Goal: Task Accomplishment & Management: Complete application form

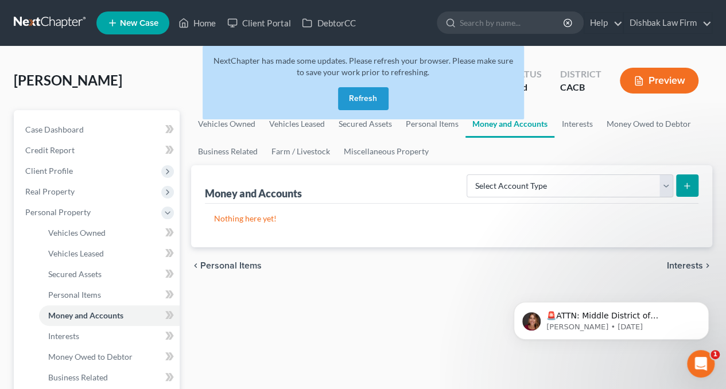
click at [363, 96] on button "Refresh" at bounding box center [363, 98] width 50 height 23
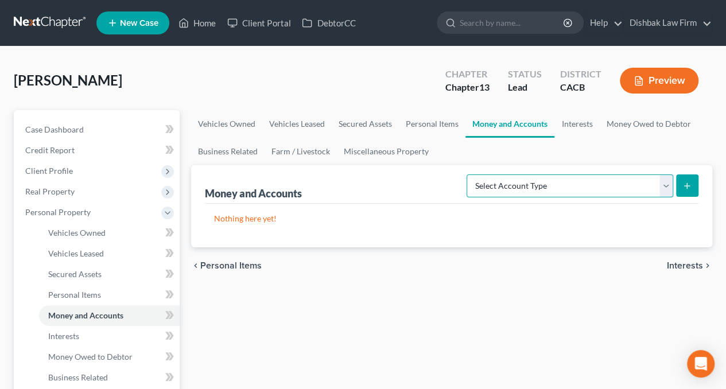
click at [665, 185] on select "Select Account Type Brokerage Cash on Hand Certificates of Deposit Checking Acc…" at bounding box center [569, 185] width 206 height 23
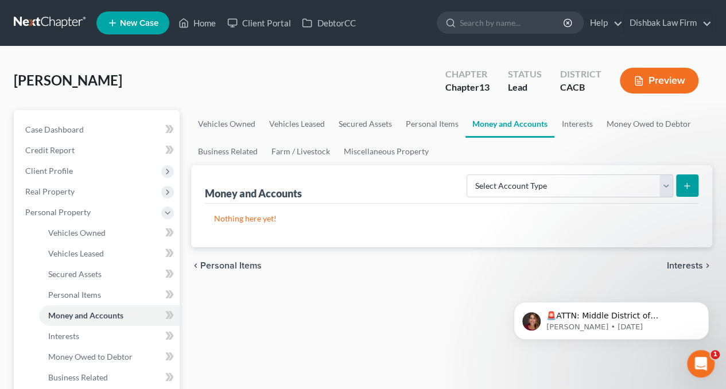
click at [396, 239] on div "Nothing here yet!" at bounding box center [451, 226] width 493 height 44
click at [665, 184] on select "Select Account Type Brokerage Cash on Hand Certificates of Deposit Checking Acc…" at bounding box center [569, 185] width 206 height 23
select select "savings"
click at [469, 174] on select "Select Account Type Brokerage Cash on Hand Certificates of Deposit Checking Acc…" at bounding box center [569, 185] width 206 height 23
click at [688, 186] on icon "submit" at bounding box center [686, 185] width 9 height 9
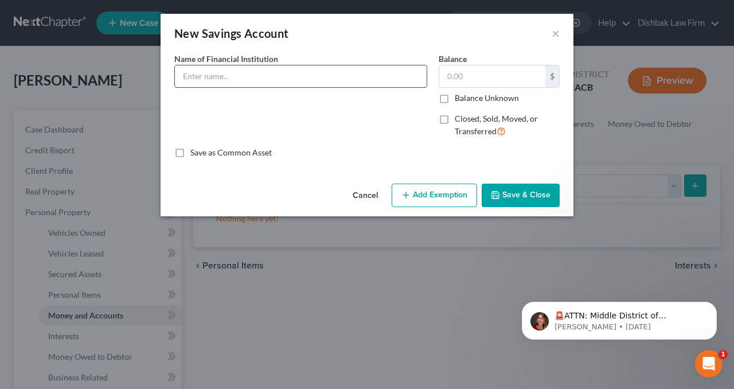
click at [264, 71] on input "text" at bounding box center [301, 76] width 252 height 22
type input "Affirm -6712"
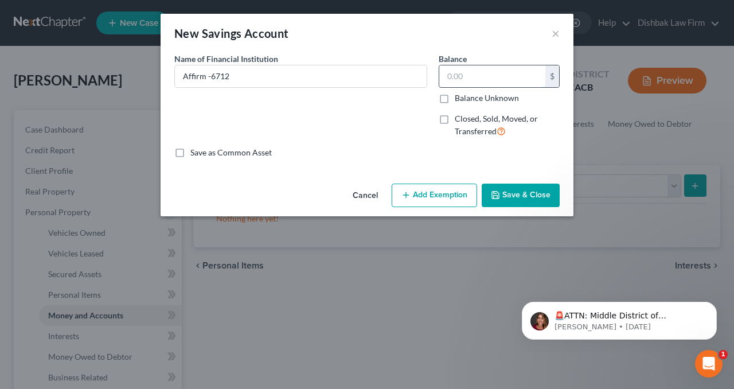
click at [462, 71] on input "text" at bounding box center [492, 76] width 106 height 22
type input "26,289"
click at [519, 194] on button "Save & Close" at bounding box center [521, 196] width 78 height 24
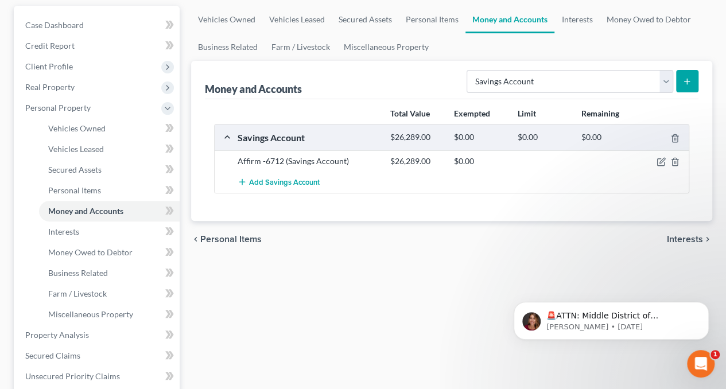
scroll to position [115, 0]
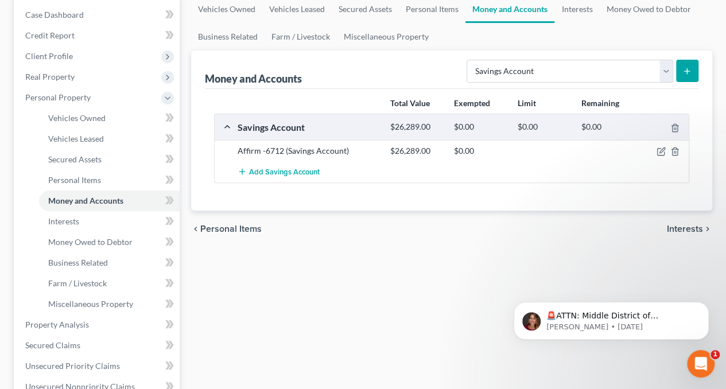
click at [235, 193] on div "Total Value Exempted Limit Remaining Savings Account $26,289.00 $0.00 $0.00 $0.…" at bounding box center [451, 150] width 493 height 122
click at [670, 69] on select "Select Account Type Brokerage Cash on Hand Certificates of Deposit Checking Acc…" at bounding box center [569, 71] width 206 height 23
select select "checking"
click at [469, 60] on select "Select Account Type Brokerage Cash on Hand Certificates of Deposit Checking Acc…" at bounding box center [569, 71] width 206 height 23
click at [689, 69] on icon "submit" at bounding box center [686, 71] width 9 height 9
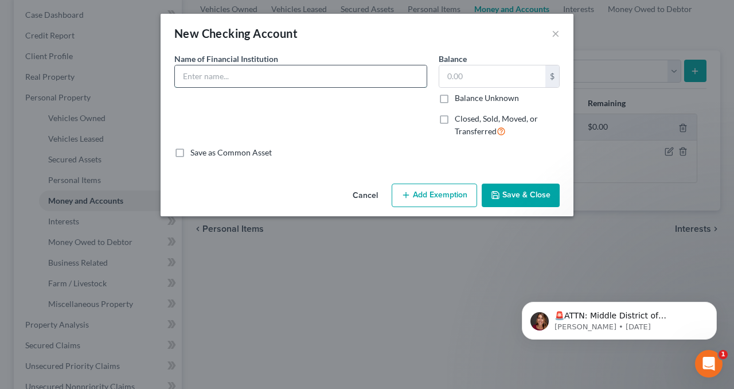
click at [338, 76] on input "text" at bounding box center [301, 76] width 252 height 22
type input "Chase -9957"
click at [506, 75] on input "text" at bounding box center [492, 76] width 106 height 22
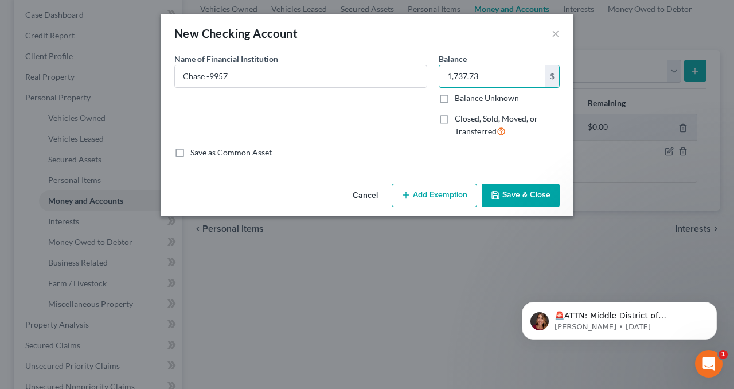
type input "1,737.73"
click at [523, 198] on button "Save & Close" at bounding box center [521, 196] width 78 height 24
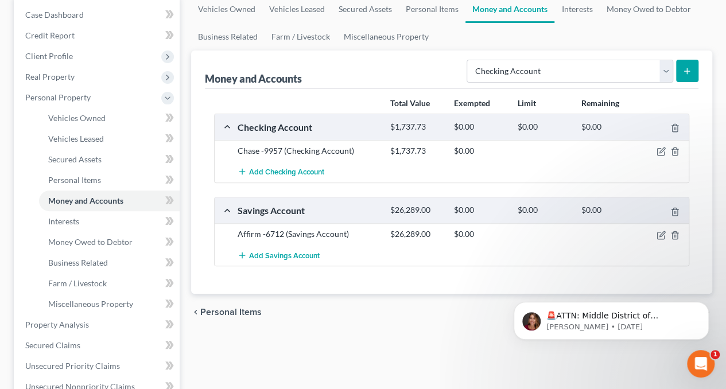
click at [358, 305] on div "chevron_left Personal Items Interests chevron_right" at bounding box center [451, 312] width 521 height 37
click at [671, 68] on select "Select Account Type Brokerage Cash on Hand Certificates of Deposit Checking Acc…" at bounding box center [569, 71] width 206 height 23
select select "savings"
click at [469, 60] on select "Select Account Type Brokerage Cash on Hand Certificates of Deposit Checking Acc…" at bounding box center [569, 71] width 206 height 23
click at [687, 69] on icon "submit" at bounding box center [686, 71] width 9 height 9
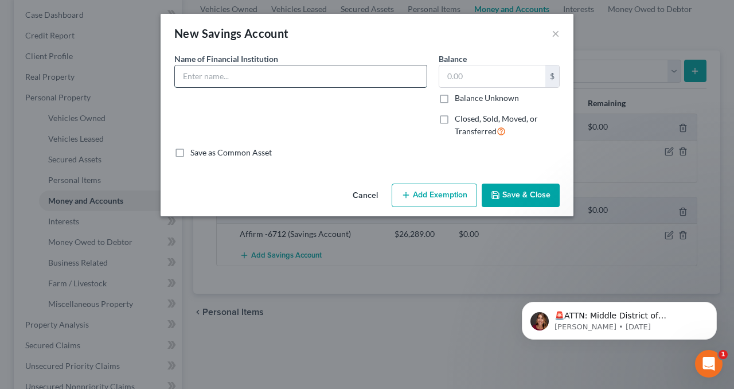
click at [262, 81] on input "text" at bounding box center [301, 76] width 252 height 22
type input "Logix -0600"
click at [453, 75] on input "text" at bounding box center [492, 76] width 106 height 22
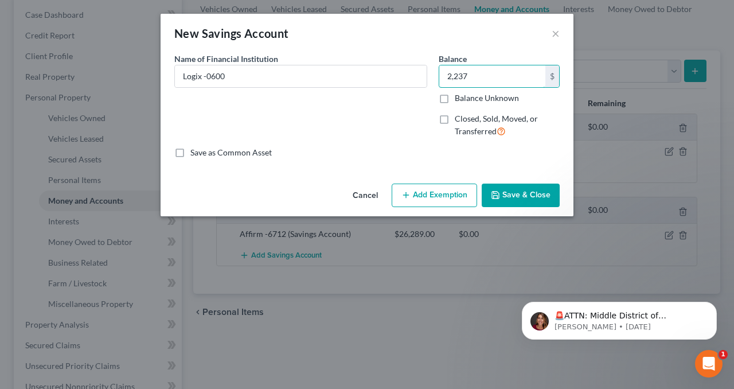
type input "2,237"
click at [514, 193] on button "Save & Close" at bounding box center [521, 196] width 78 height 24
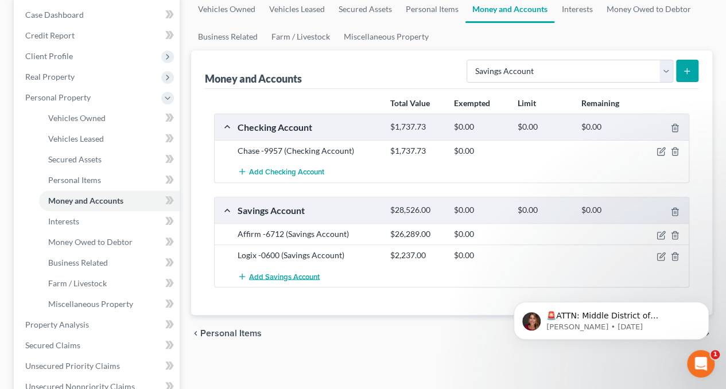
click at [298, 272] on span "Add Savings Account" at bounding box center [284, 276] width 71 height 9
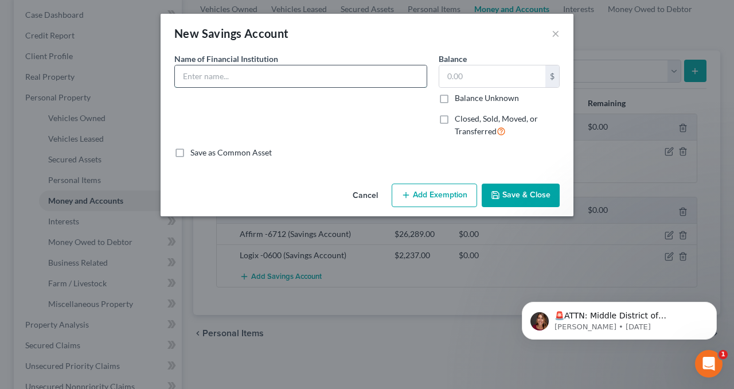
click at [268, 74] on input "text" at bounding box center [301, 76] width 252 height 22
type input "UFB -"
click at [488, 75] on input "text" at bounding box center [492, 76] width 106 height 22
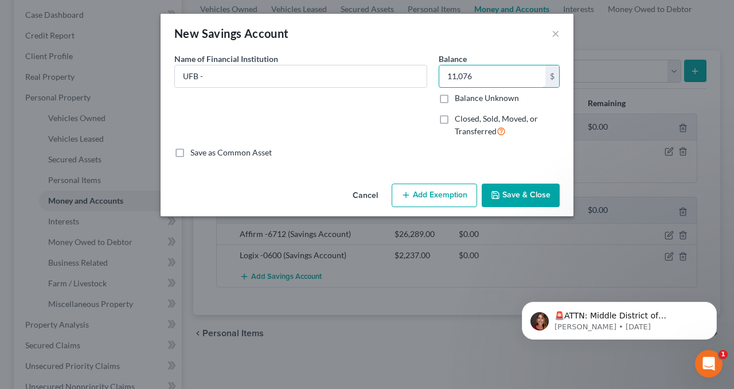
type input "11,076"
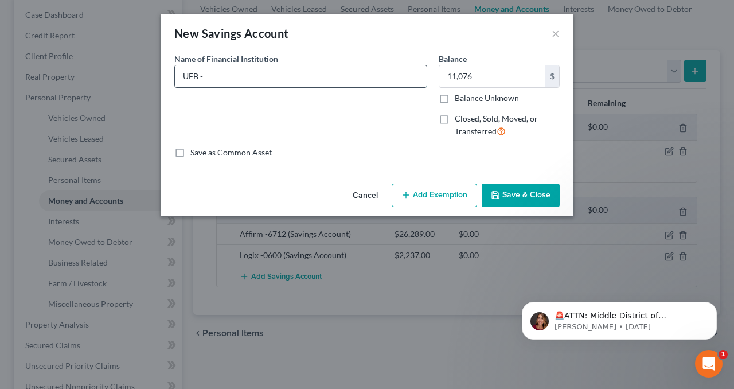
click at [293, 74] on input "UFB -" at bounding box center [301, 76] width 252 height 22
type input "UFB -3742"
click at [540, 192] on button "Save & Close" at bounding box center [521, 196] width 78 height 24
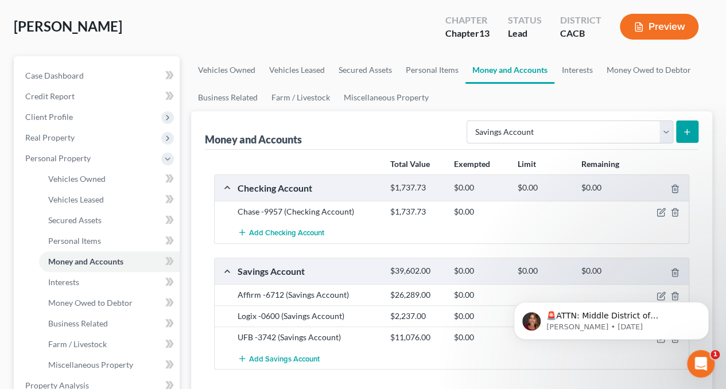
scroll to position [0, 0]
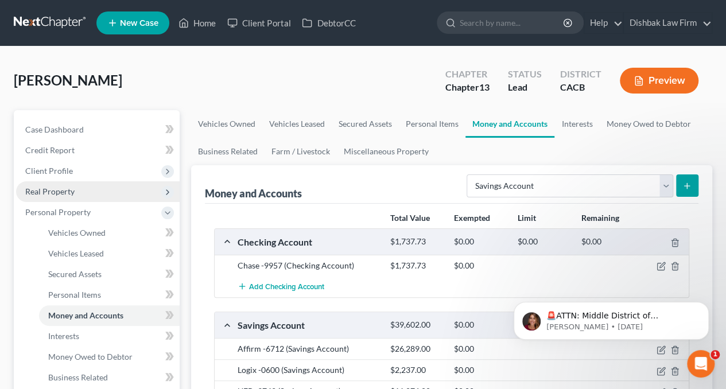
click at [71, 190] on span "Real Property" at bounding box center [49, 191] width 49 height 10
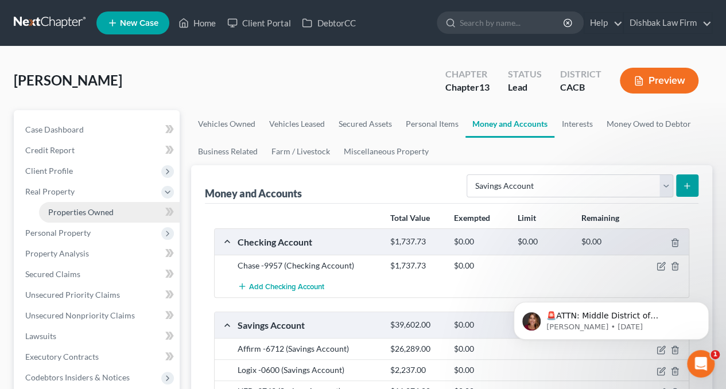
click at [96, 213] on span "Properties Owned" at bounding box center [80, 212] width 65 height 10
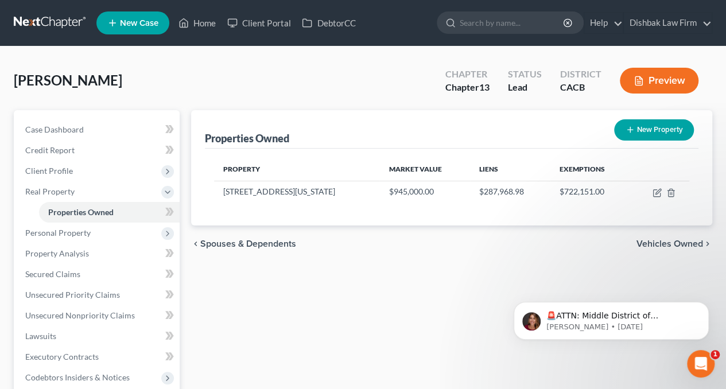
click at [652, 127] on button "New Property" at bounding box center [654, 129] width 80 height 21
select select "4"
select select "0"
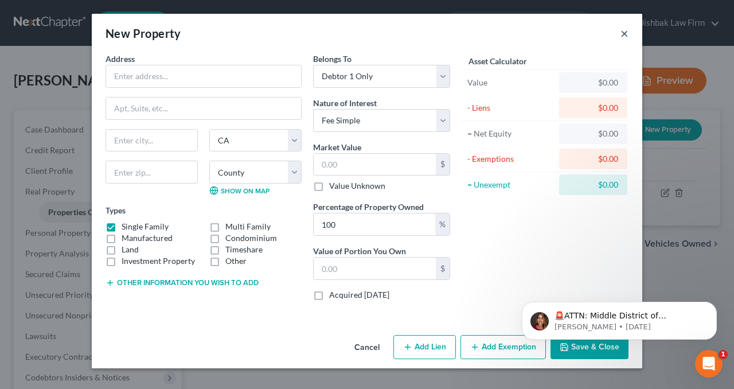
click at [621, 33] on button "×" at bounding box center [625, 33] width 8 height 14
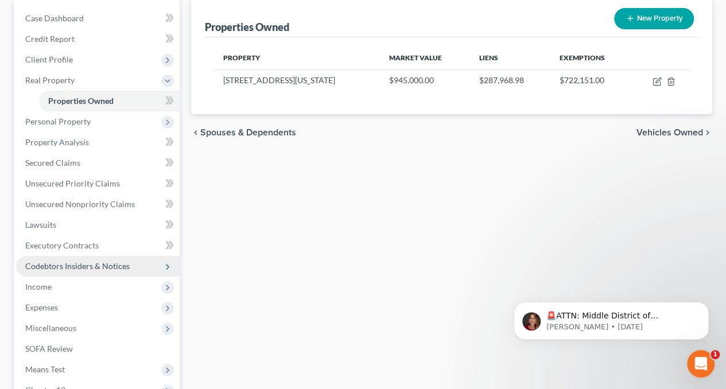
scroll to position [115, 0]
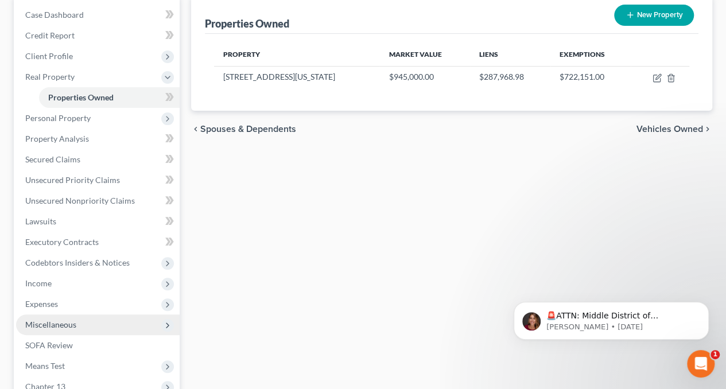
click at [56, 318] on span "Miscellaneous" at bounding box center [97, 324] width 163 height 21
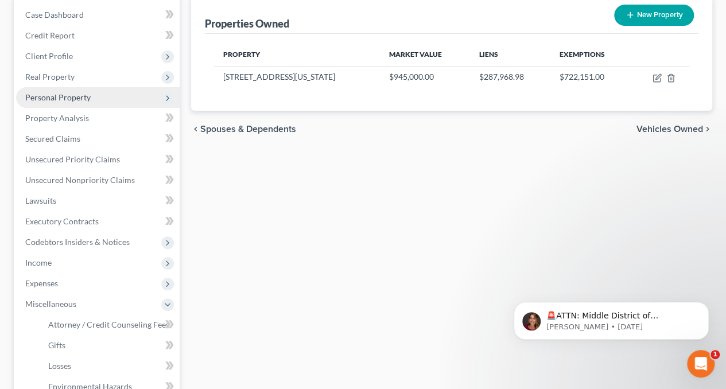
click at [72, 95] on span "Personal Property" at bounding box center [57, 97] width 65 height 10
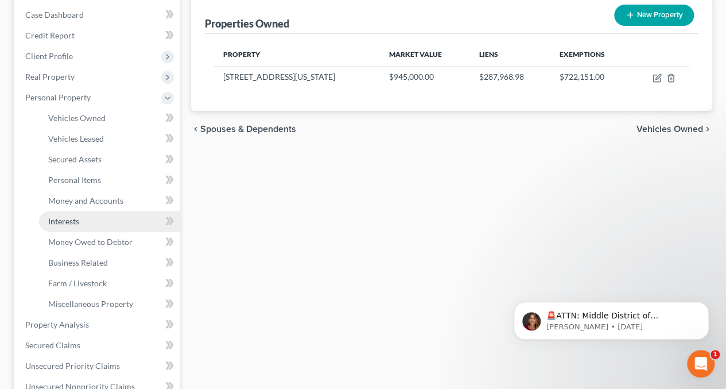
click at [85, 220] on link "Interests" at bounding box center [109, 221] width 141 height 21
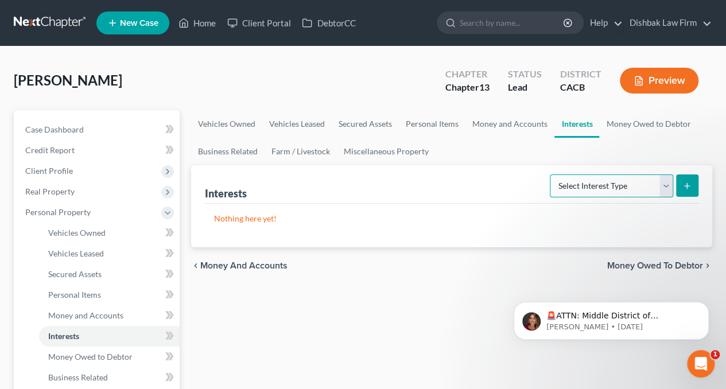
click at [668, 183] on select "Select Interest Type 401K Annuity Bond Education IRA Government Bond Government…" at bounding box center [611, 185] width 123 height 23
click at [493, 158] on ul "Vehicles Owned Vehicles Leased Secured Assets Personal Items Money and Accounts…" at bounding box center [451, 137] width 521 height 55
click at [638, 118] on link "Money Owed to Debtor" at bounding box center [648, 124] width 98 height 28
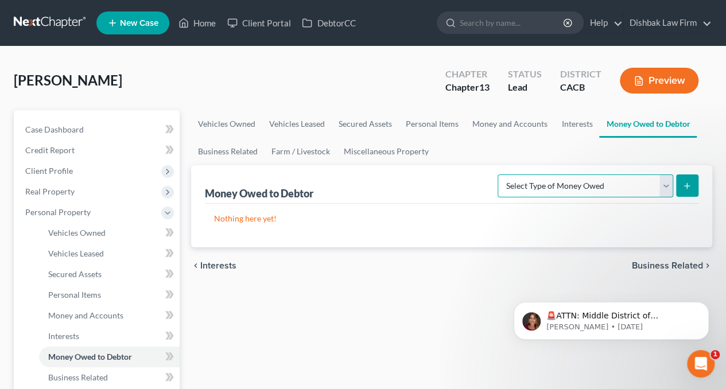
click at [664, 186] on select "Select Type of Money Owed Accounts Receivable Alimony Child Support Claims Agai…" at bounding box center [585, 185] width 176 height 23
select select "other_contingent_and_unliquidated_claims"
click at [497, 174] on select "Select Type of Money Owed Accounts Receivable Alimony Child Support Claims Agai…" at bounding box center [585, 185] width 176 height 23
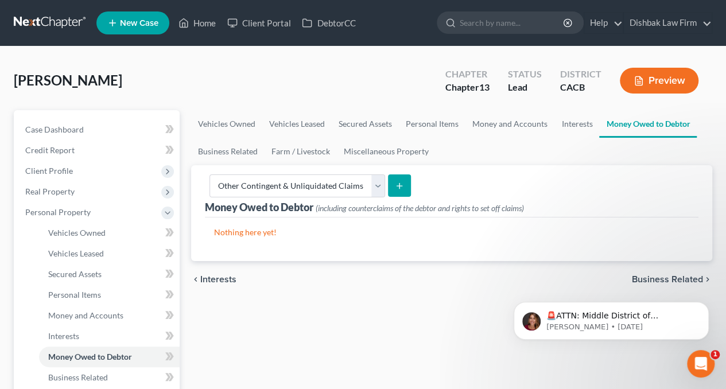
click at [395, 184] on icon "submit" at bounding box center [399, 185] width 9 height 9
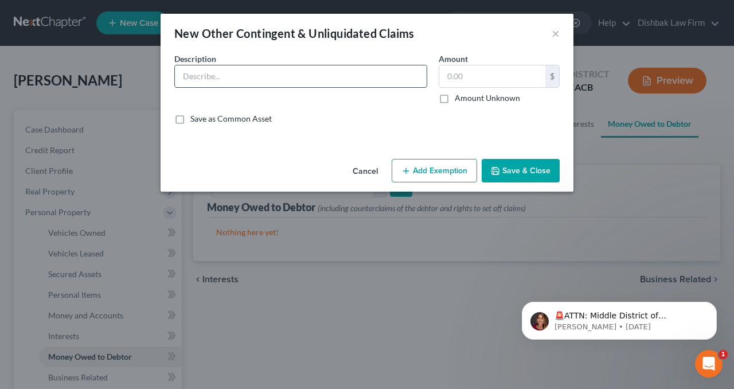
click at [193, 75] on input "text" at bounding box center [301, 76] width 252 height 22
paste input "The vacant parcel of real property located in the City of Lancaster, State of C…"
type input "The vacant parcel of real property located in the City of Lancaster, State of C…"
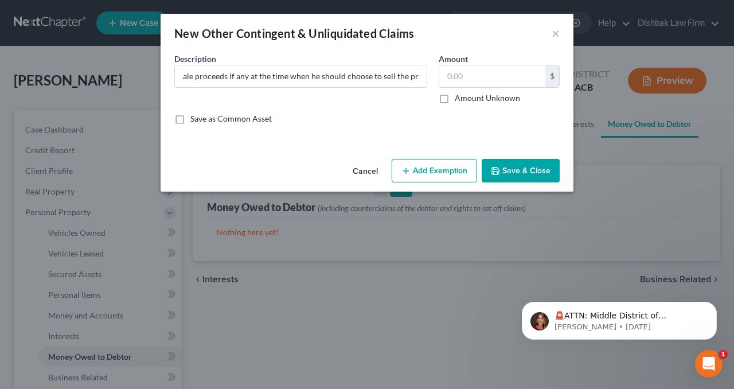
click at [455, 96] on label "Amount Unknown" at bounding box center [487, 97] width 65 height 11
click at [459, 96] on input "Amount Unknown" at bounding box center [462, 95] width 7 height 7
checkbox input "true"
type input "0.00"
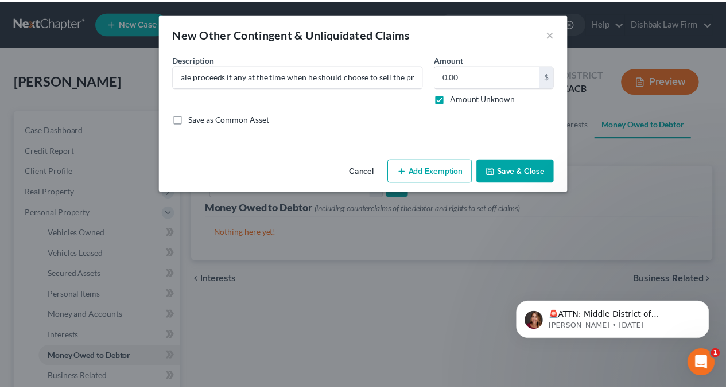
scroll to position [0, 0]
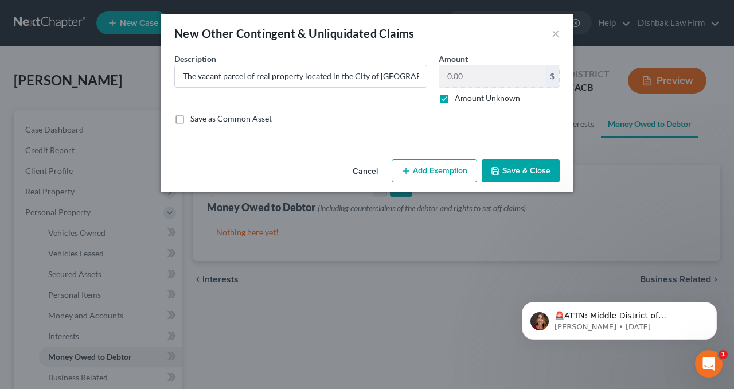
click at [529, 172] on button "Save & Close" at bounding box center [521, 171] width 78 height 24
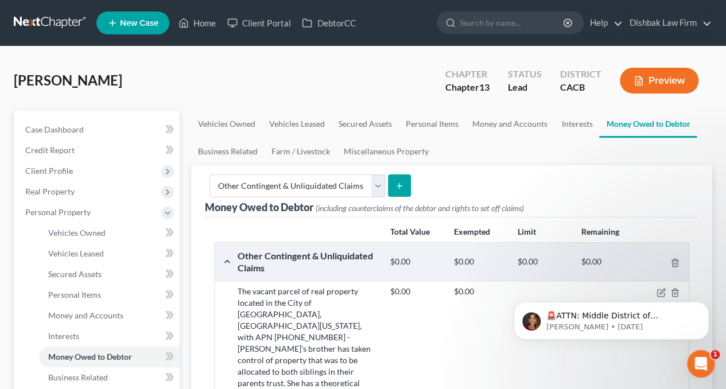
click at [671, 76] on button "Preview" at bounding box center [658, 81] width 79 height 26
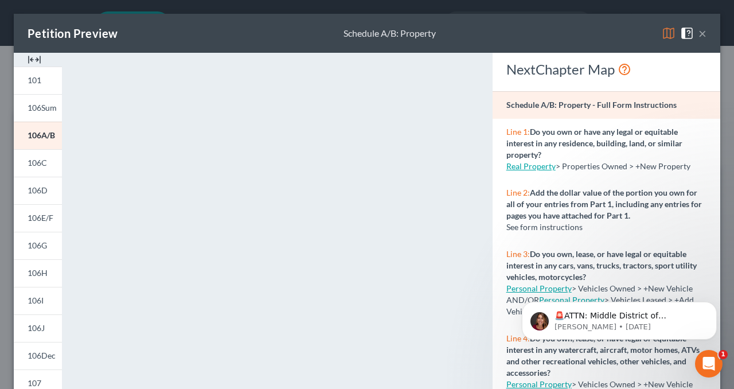
click at [40, 59] on img at bounding box center [35, 60] width 14 height 14
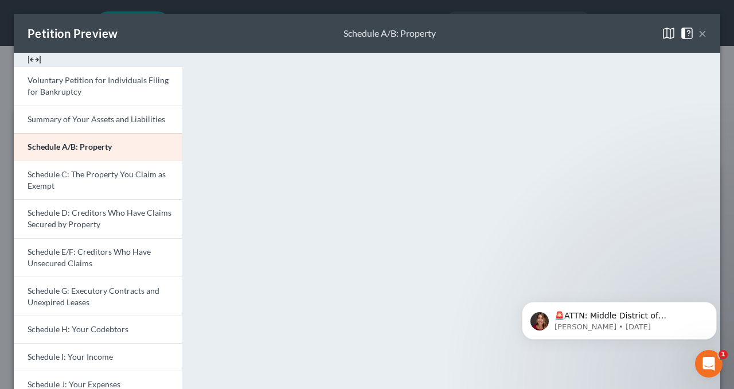
click at [699, 33] on button "×" at bounding box center [703, 33] width 8 height 14
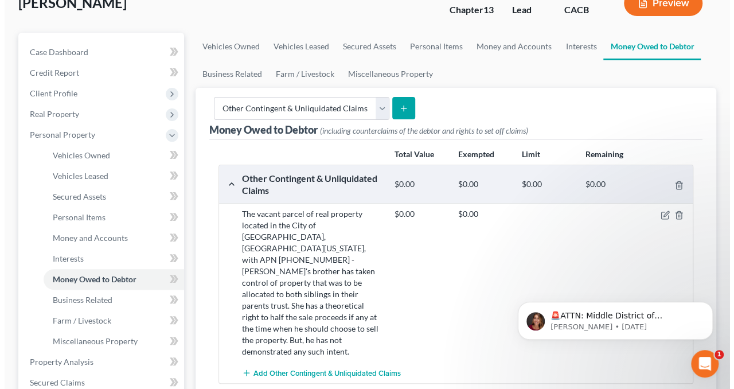
scroll to position [115, 0]
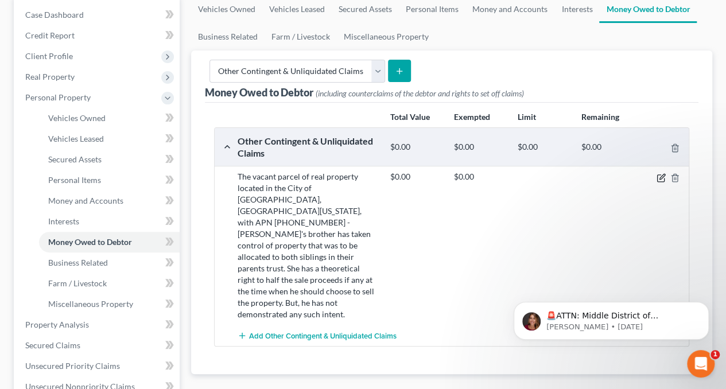
click at [660, 176] on icon "button" at bounding box center [661, 176] width 5 height 5
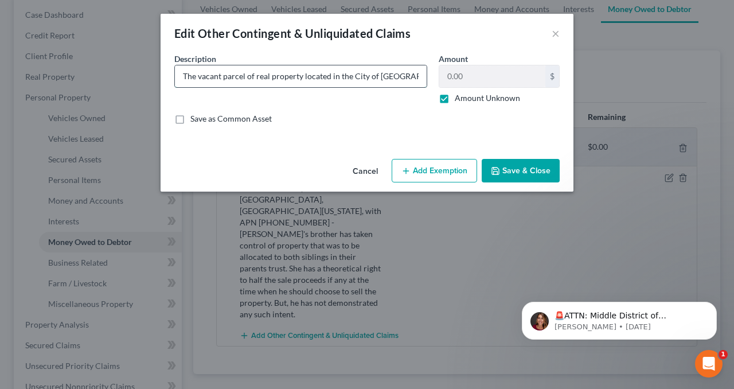
click at [336, 77] on input "The vacant parcel of real property located in the City of Lancaster, State of C…" at bounding box center [301, 76] width 252 height 22
drag, startPoint x: 372, startPoint y: 75, endPoint x: 429, endPoint y: 71, distance: 57.5
click at [429, 71] on div "Description * The vacant parcel of real property located in the City of Lancast…" at bounding box center [301, 78] width 264 height 51
click at [314, 77] on input "The vacant parcel of real property located in the City of Lancaster, State of C…" at bounding box center [301, 76] width 252 height 22
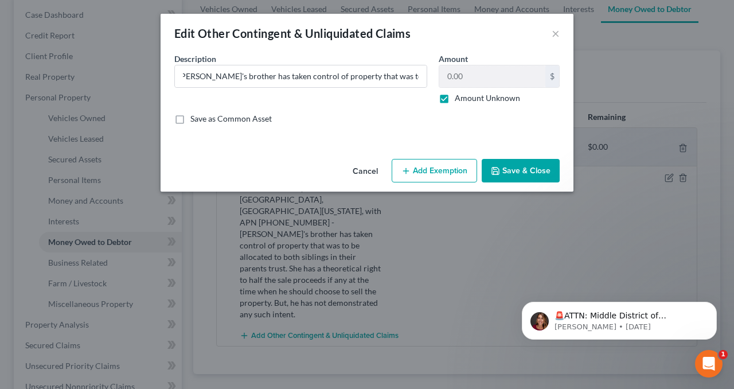
scroll to position [0, 0]
click at [325, 76] on input "The vacant parcel of real property located in the City of Lancaster, State of C…" at bounding box center [301, 76] width 252 height 22
drag, startPoint x: 182, startPoint y: 76, endPoint x: 611, endPoint y: 71, distance: 429.7
click at [611, 71] on div "Edit Other Contingent & Unliquidated Claims × An exemption set must first be se…" at bounding box center [367, 194] width 734 height 389
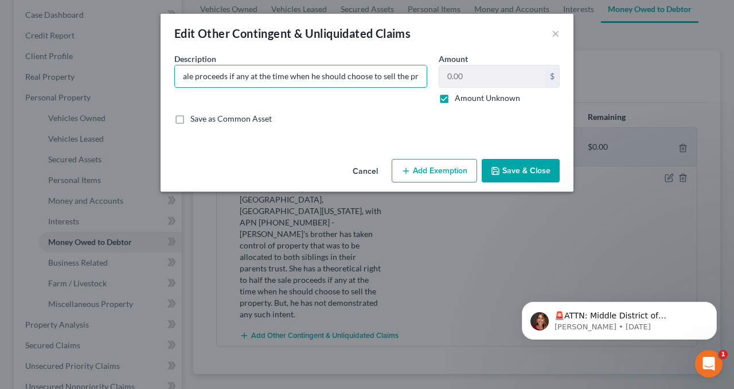
paste input "property located in the City of Lancaster, State of California, APN 3219-024-03…"
drag, startPoint x: 400, startPoint y: 77, endPoint x: 467, endPoint y: 91, distance: 67.9
click at [467, 91] on div "Description * The property located in the City of Lancaster, State of Californi…" at bounding box center [367, 93] width 397 height 81
click at [422, 75] on input "The property located in the City of Lancaster, State of California, APN 3219-02…" at bounding box center [301, 76] width 252 height 22
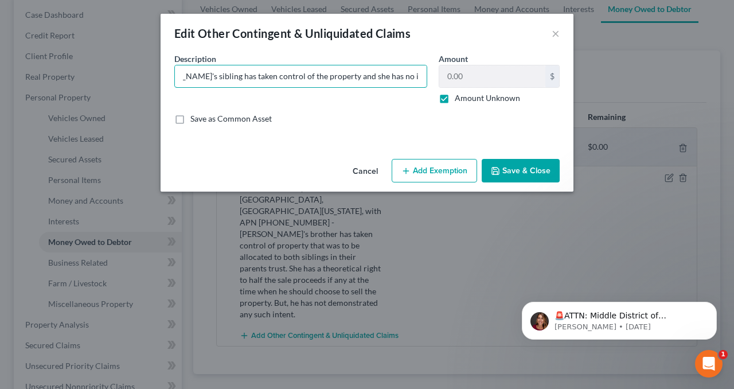
scroll to position [0, 1483]
type input "The property located in the City of Lancaster, State of California, APN 3219-02…"
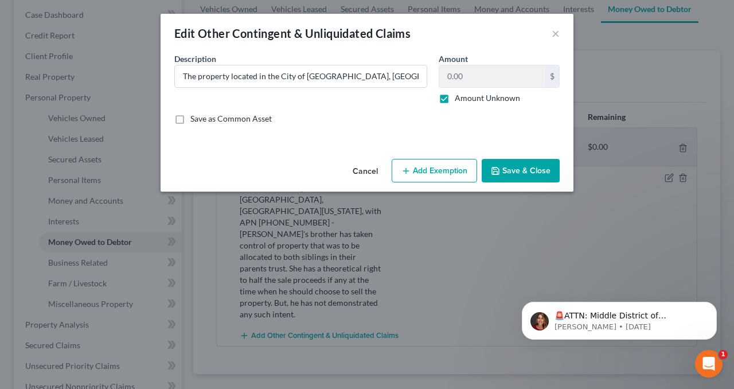
click at [539, 171] on button "Save & Close" at bounding box center [521, 171] width 78 height 24
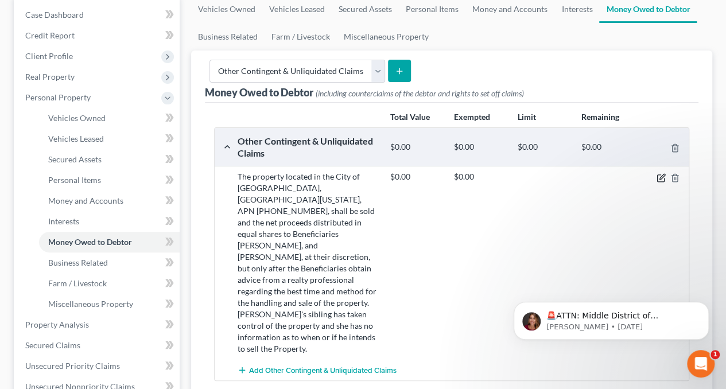
click at [661, 176] on icon "button" at bounding box center [660, 177] width 9 height 9
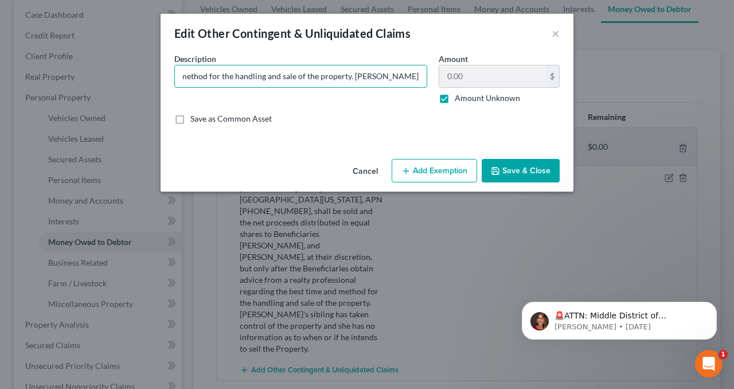
scroll to position [0, 1481]
click at [479, 65] on div "Description * The property located in the City of Lancaster, State of Californi…" at bounding box center [367, 93] width 397 height 81
click at [313, 77] on input "The property located in the City of Lancaster, State of California, APN 3219-02…" at bounding box center [301, 76] width 252 height 22
drag, startPoint x: 279, startPoint y: 75, endPoint x: 325, endPoint y: 74, distance: 45.3
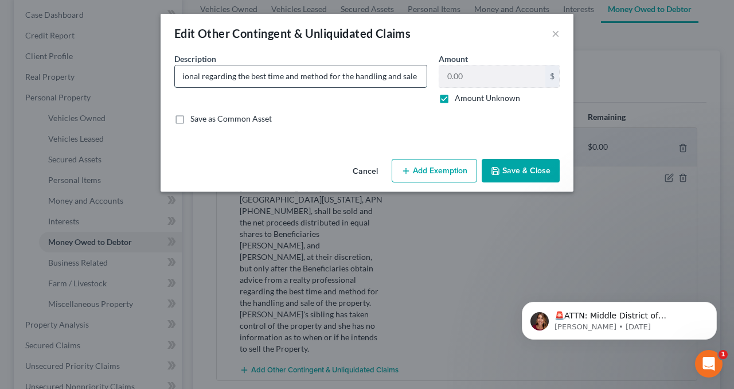
click at [325, 74] on input "The property located in the City of Lancaster, State of California, APN 3219-02…" at bounding box center [301, 76] width 252 height 22
click at [319, 75] on input "The property located in the City of Lancaster, State of California, APN 3219-02…" at bounding box center [301, 76] width 252 height 22
drag, startPoint x: 361, startPoint y: 75, endPoint x: 441, endPoint y: 89, distance: 80.3
click at [441, 89] on div "Description * The property located in the City of Lancaster, State of Californi…" at bounding box center [367, 93] width 397 height 81
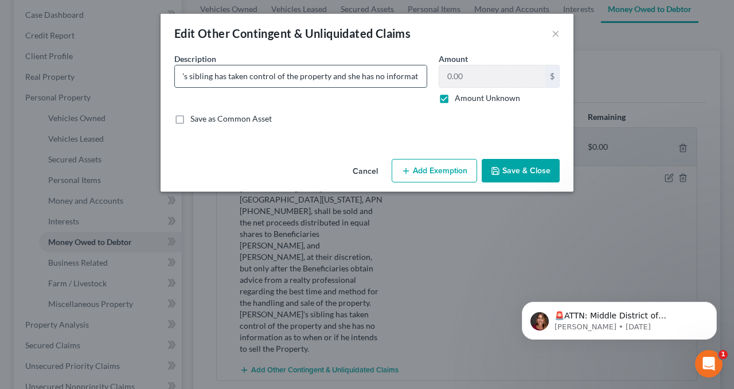
click at [384, 73] on input "The property located in the City of Lancaster, State of California, APN 3219-02…" at bounding box center [301, 76] width 252 height 22
click at [419, 79] on input "The property located in the City of Lancaster, State of California, APN 3219-02…" at bounding box center [301, 76] width 252 height 22
type input "The property located in the City of Lancaster, State of California, APN 3219-02…"
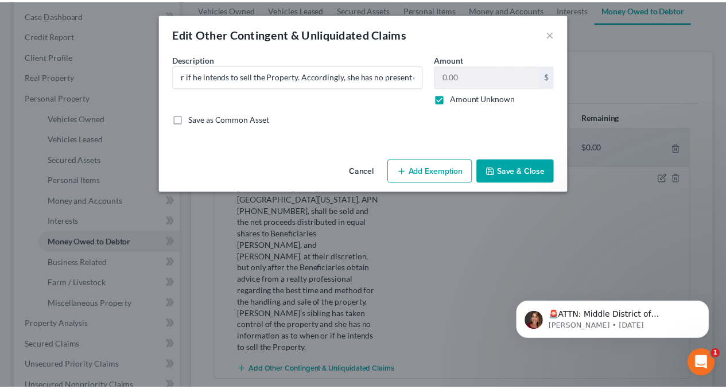
scroll to position [0, 0]
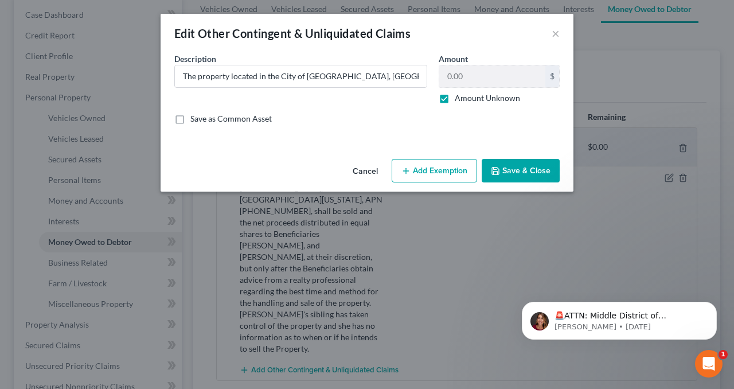
click at [511, 167] on button "Save & Close" at bounding box center [521, 171] width 78 height 24
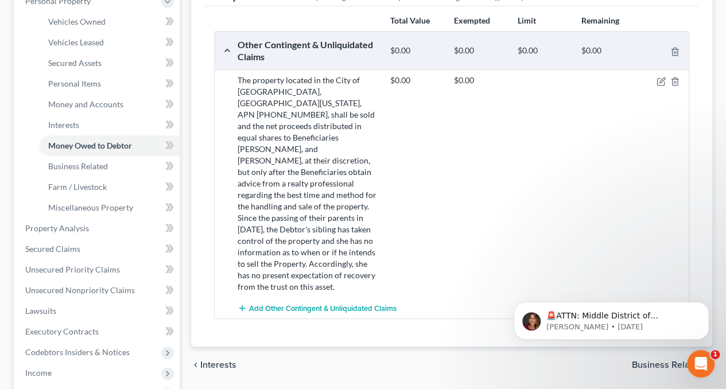
scroll to position [229, 0]
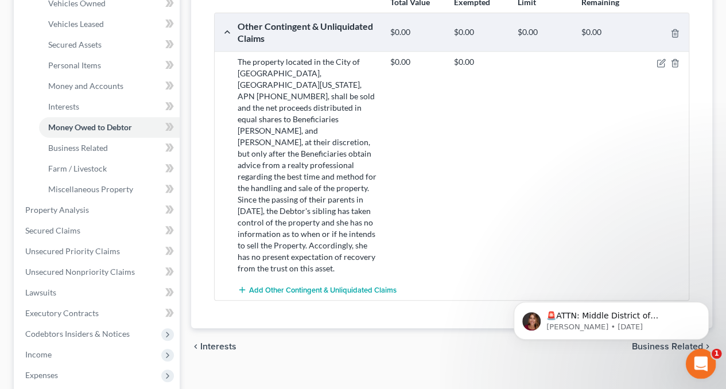
click at [700, 352] on div "Open Intercom Messenger" at bounding box center [699, 362] width 38 height 38
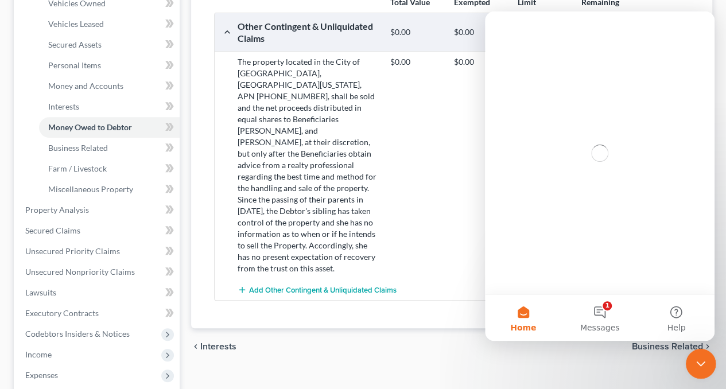
scroll to position [0, 0]
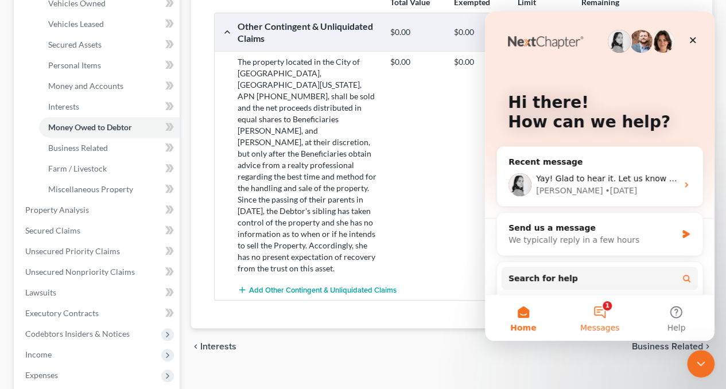
click at [600, 312] on button "1 Messages" at bounding box center [599, 318] width 76 height 46
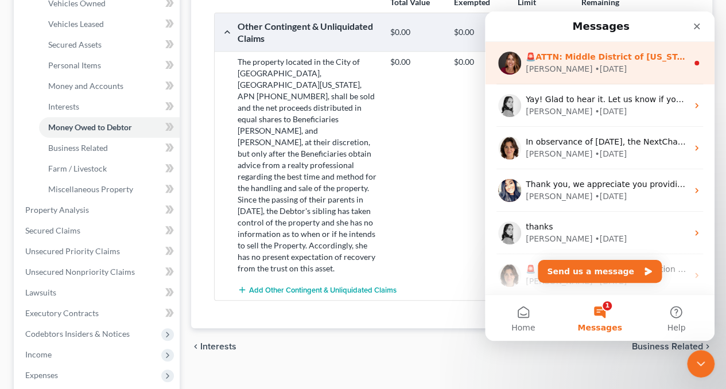
click at [616, 63] on div "🚨ATTN: Middle District of Florida The court has added a new Credit Counseling F…" at bounding box center [606, 63] width 162 height 24
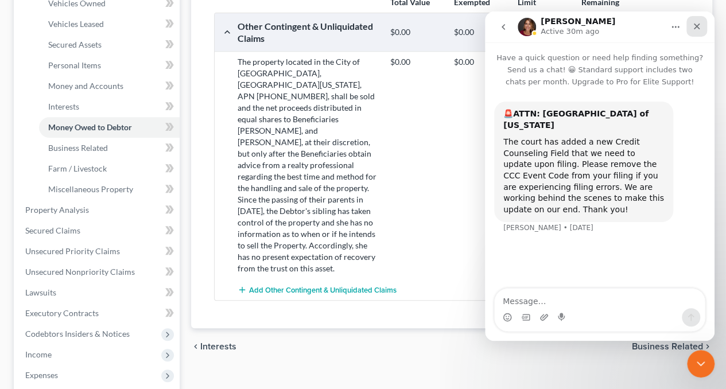
click at [698, 30] on icon "Close" at bounding box center [696, 26] width 9 height 9
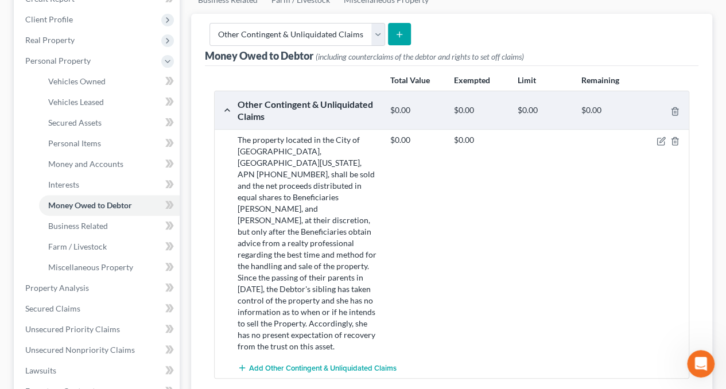
scroll to position [57, 0]
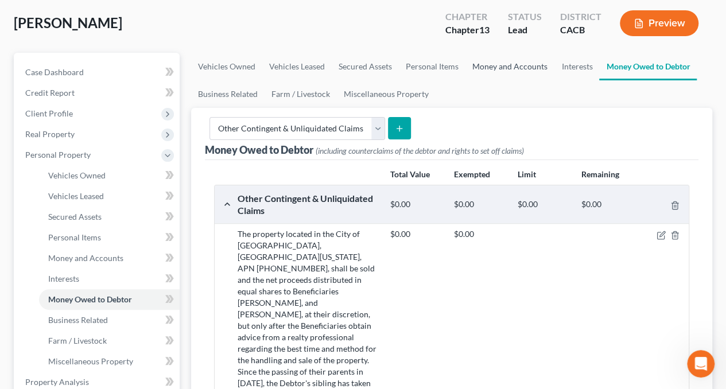
click at [508, 65] on link "Money and Accounts" at bounding box center [509, 67] width 89 height 28
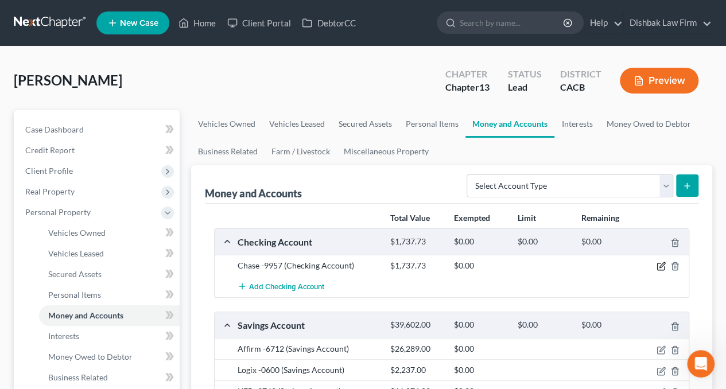
click at [662, 266] on icon "button" at bounding box center [660, 266] width 9 height 9
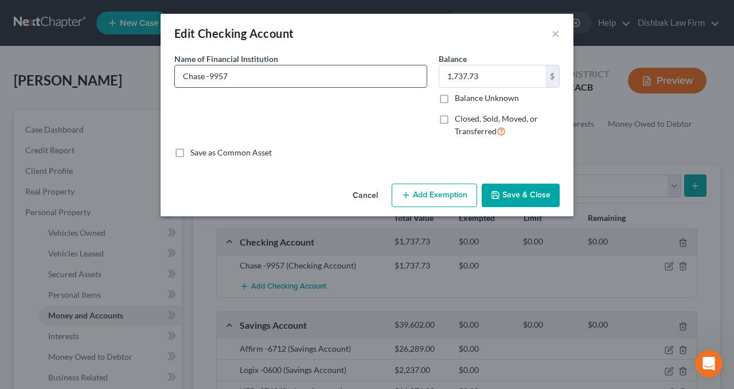
click at [283, 75] on input "Chase -9957" at bounding box center [301, 76] width 252 height 22
type input "Chase -9957 - Debtor's SSI Income in this account"
click at [518, 193] on button "Save & Close" at bounding box center [521, 196] width 78 height 24
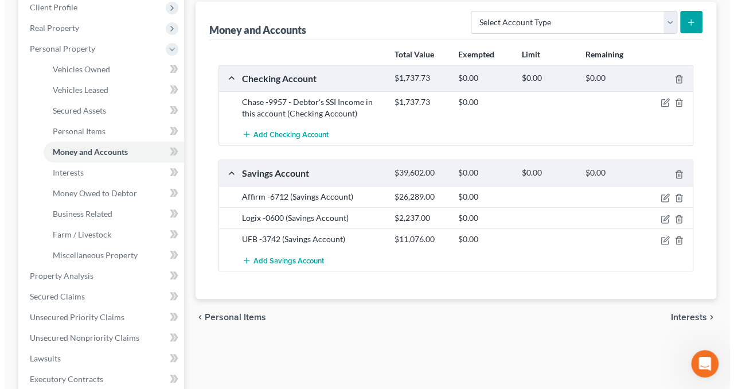
scroll to position [172, 0]
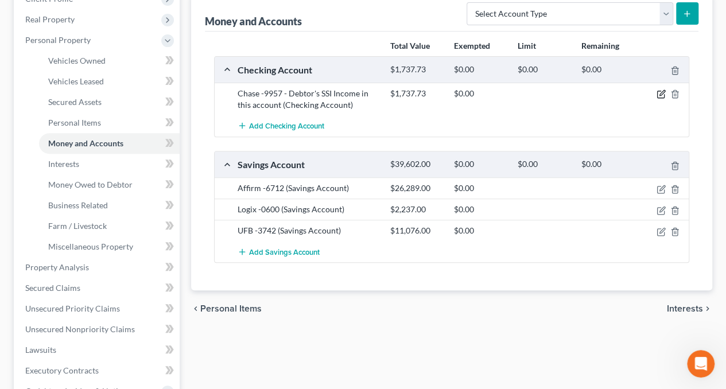
click at [660, 95] on icon "button" at bounding box center [660, 93] width 9 height 9
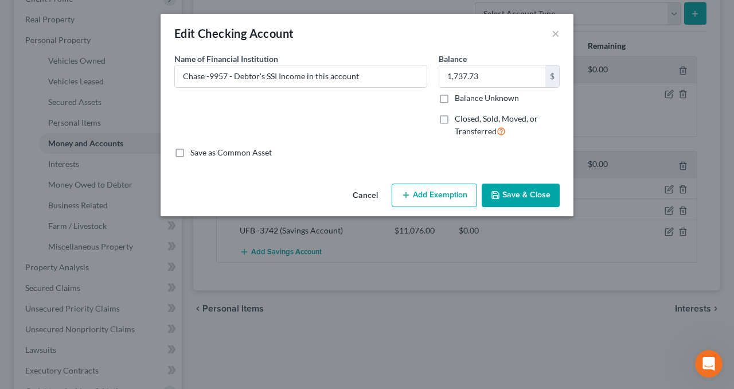
click at [445, 202] on button "Add Exemption" at bounding box center [434, 196] width 85 height 24
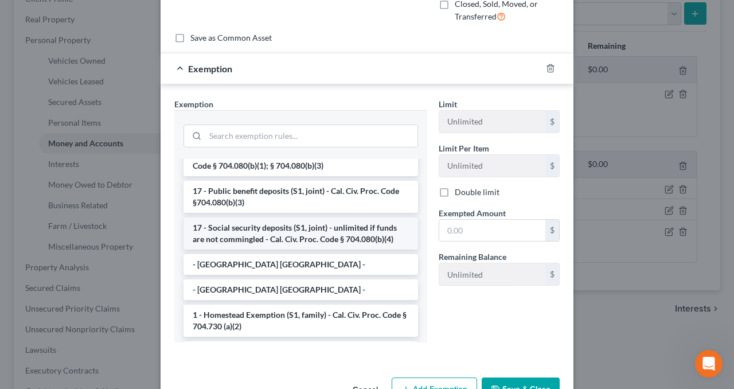
scroll to position [57, 0]
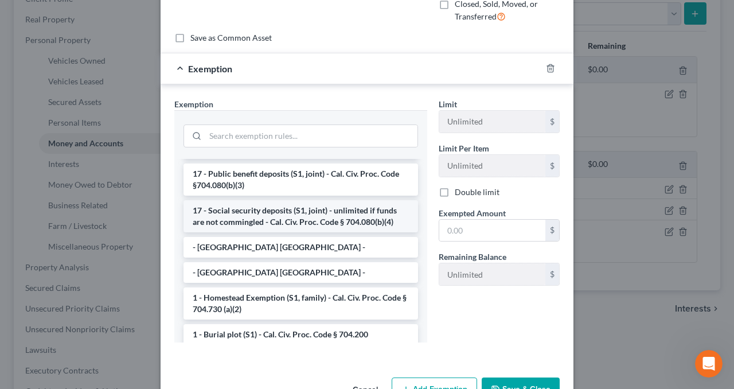
click at [298, 213] on li "17 - Social security deposits (S1, joint) - unlimited if funds are not commingl…" at bounding box center [301, 216] width 235 height 32
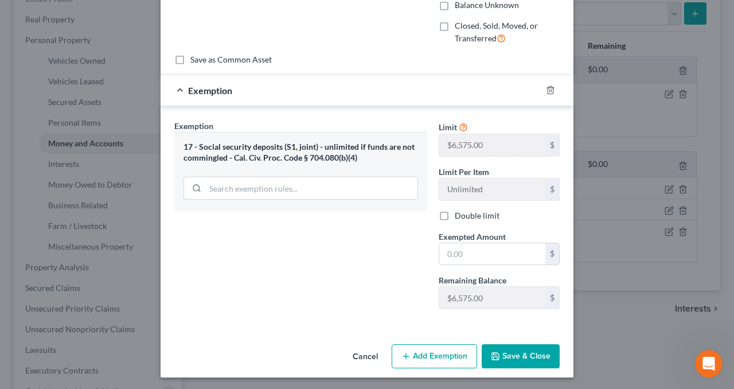
scroll to position [0, 0]
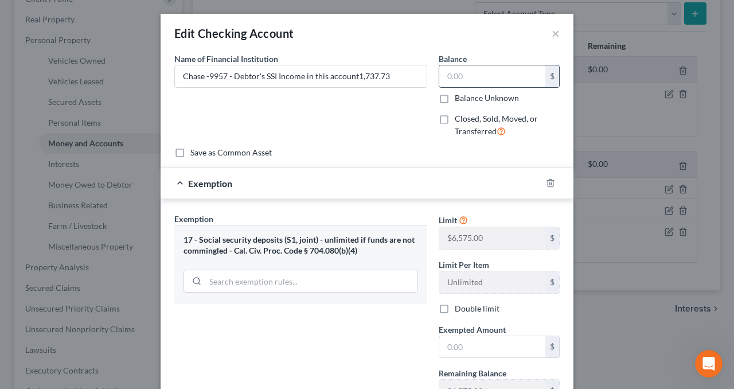
click at [466, 73] on input "text" at bounding box center [492, 76] width 106 height 22
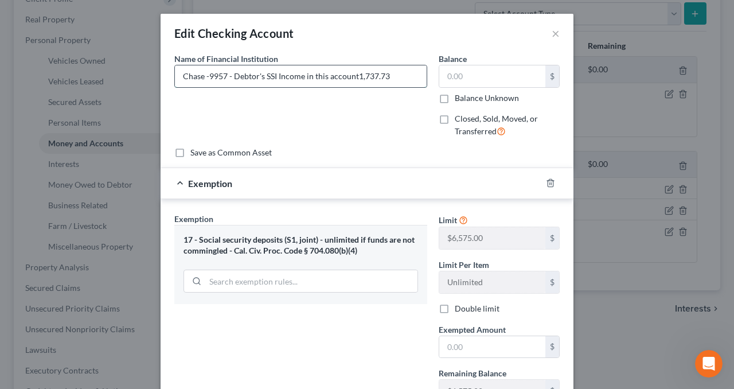
drag, startPoint x: 388, startPoint y: 74, endPoint x: 352, endPoint y: 79, distance: 37.0
click at [352, 79] on input "Chase -9957 - Debtor's SSI Income in this account1,737.73" at bounding box center [301, 76] width 252 height 22
type input "Chase -9957 - Debtor's SSI Income in this account"
click at [462, 76] on input "text" at bounding box center [492, 76] width 106 height 22
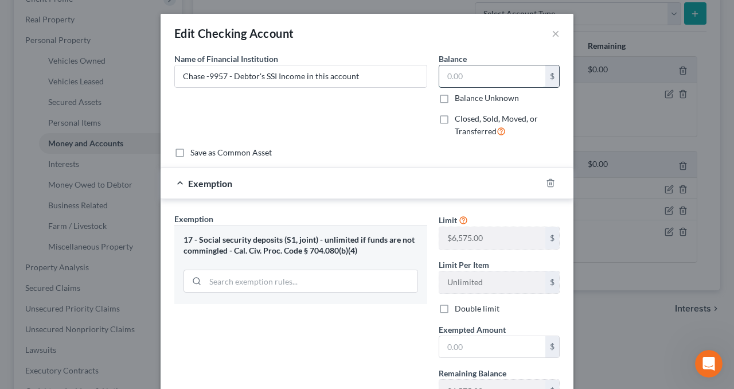
paste input "1,737.73"
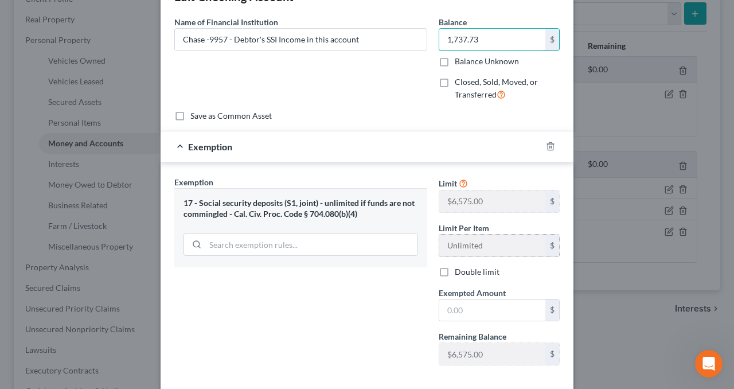
scroll to position [93, 0]
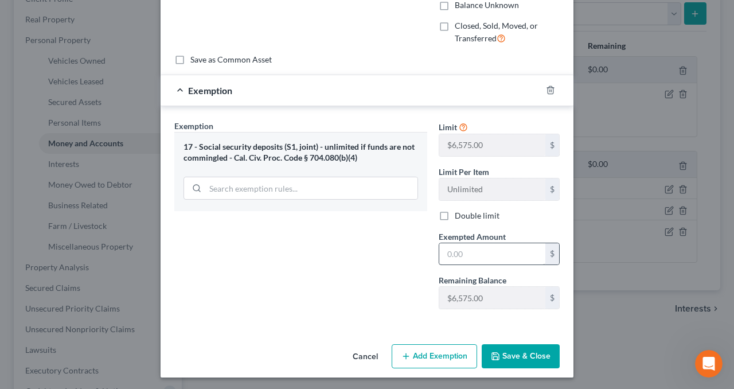
type input "1,737.73"
click at [460, 250] on input "text" at bounding box center [492, 254] width 106 height 22
paste input "1,737.73"
type input "1,737.73"
click at [513, 350] on button "Save & Close" at bounding box center [521, 356] width 78 height 24
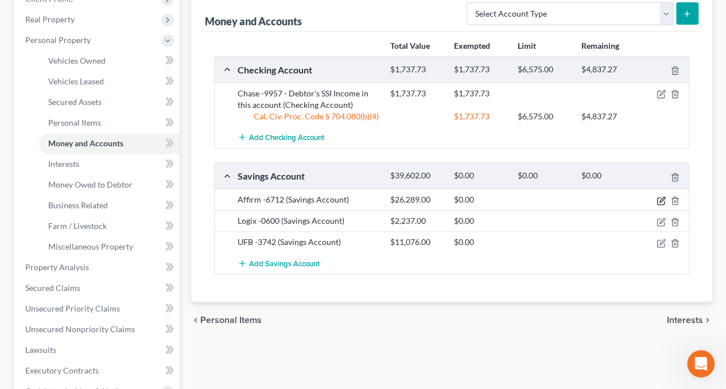
click at [662, 200] on icon "button" at bounding box center [660, 200] width 9 height 9
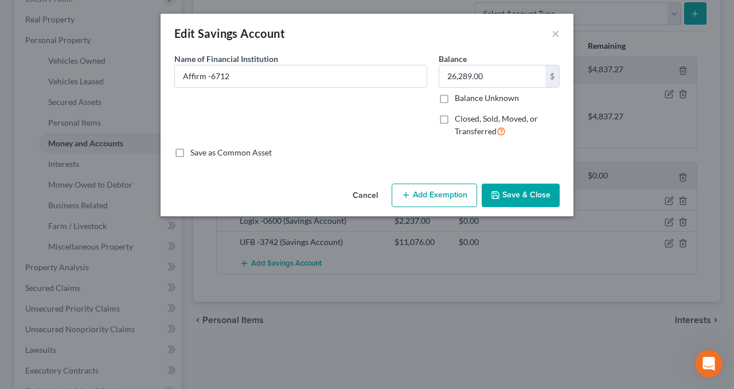
click at [439, 199] on button "Add Exemption" at bounding box center [434, 196] width 85 height 24
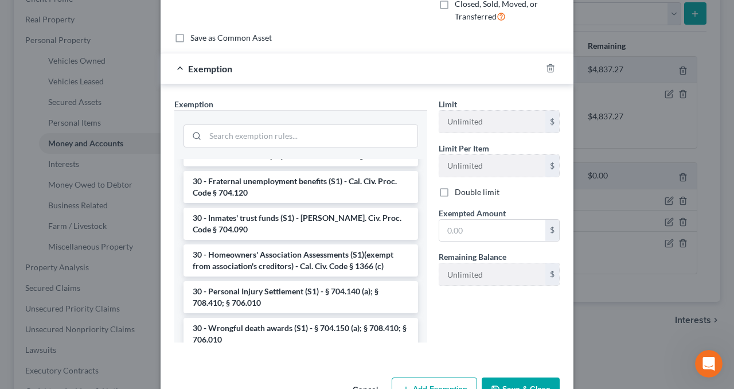
scroll to position [1090, 0]
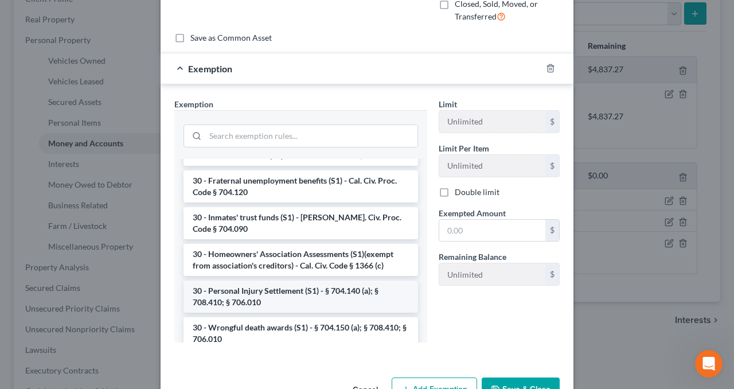
click at [303, 287] on li "30 - Personal Injury Settlement (S1) - § 704.140 (a); § 708.410; § 706.010" at bounding box center [301, 296] width 235 height 32
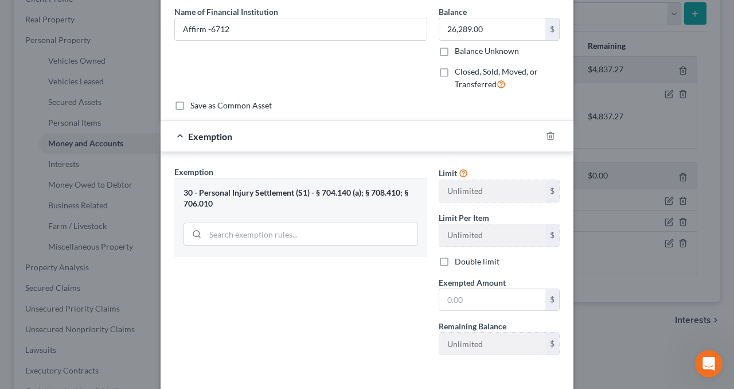
scroll to position [0, 0]
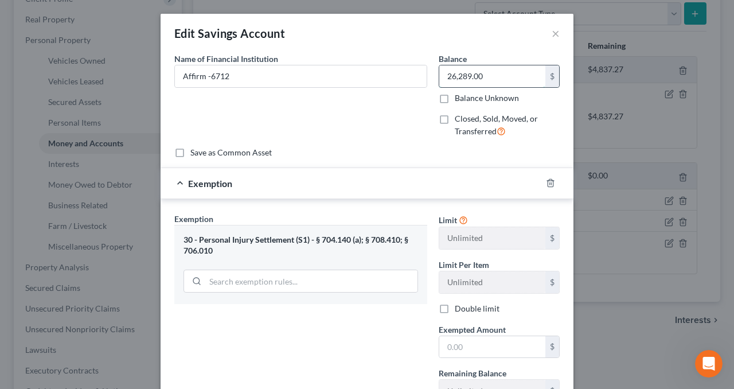
click at [488, 74] on input "26,289.00" at bounding box center [492, 76] width 106 height 22
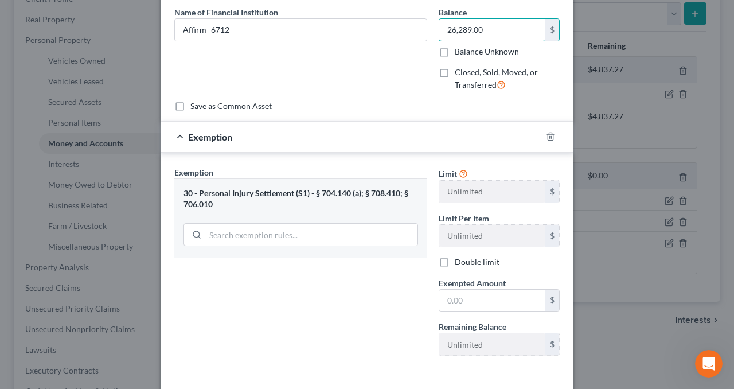
scroll to position [57, 0]
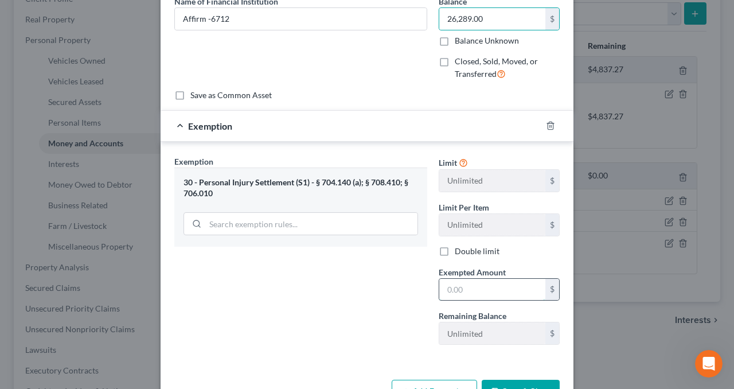
click at [463, 284] on input "text" at bounding box center [492, 290] width 106 height 22
paste input "26,289.00"
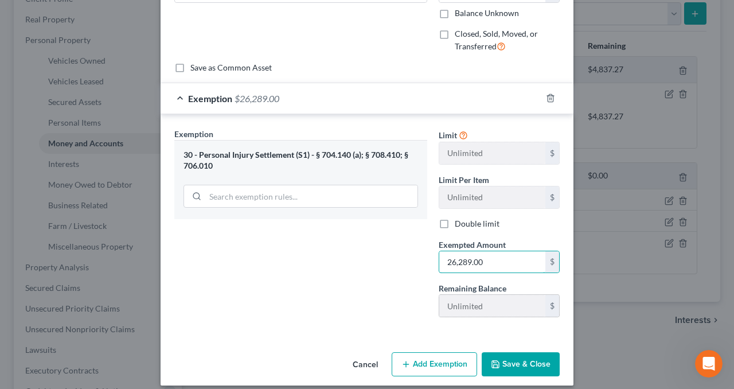
scroll to position [93, 0]
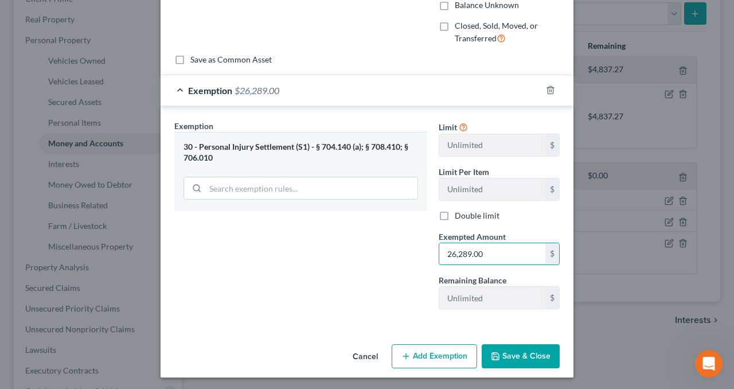
type input "26,289.00"
click at [524, 353] on button "Save & Close" at bounding box center [521, 356] width 78 height 24
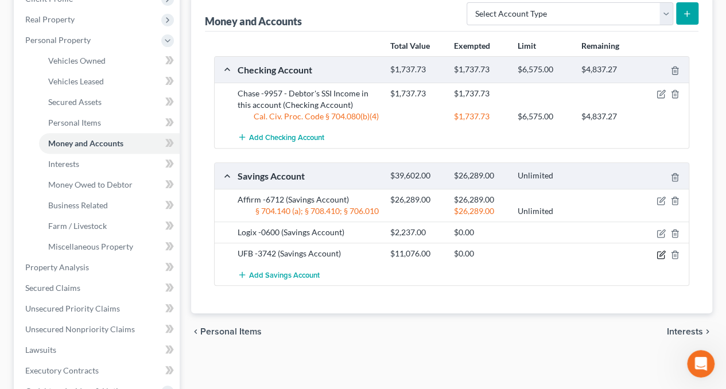
click at [660, 254] on icon "button" at bounding box center [661, 253] width 5 height 5
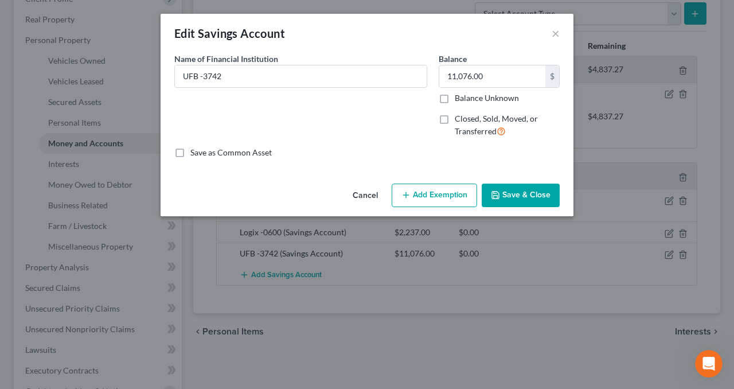
click at [437, 198] on button "Add Exemption" at bounding box center [434, 196] width 85 height 24
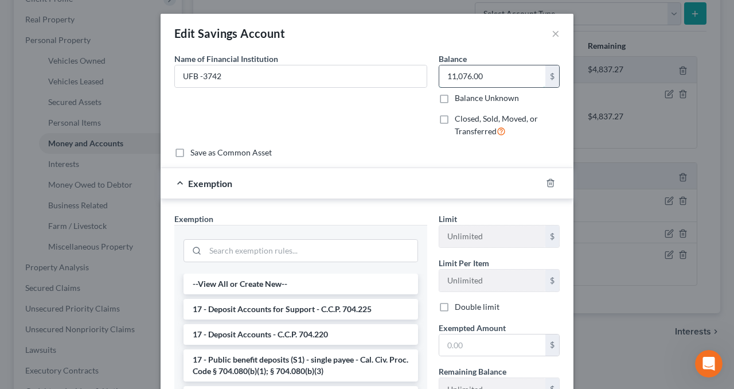
click at [491, 75] on input "11,076.00" at bounding box center [492, 76] width 106 height 22
click at [302, 252] on input "search" at bounding box center [311, 251] width 212 height 22
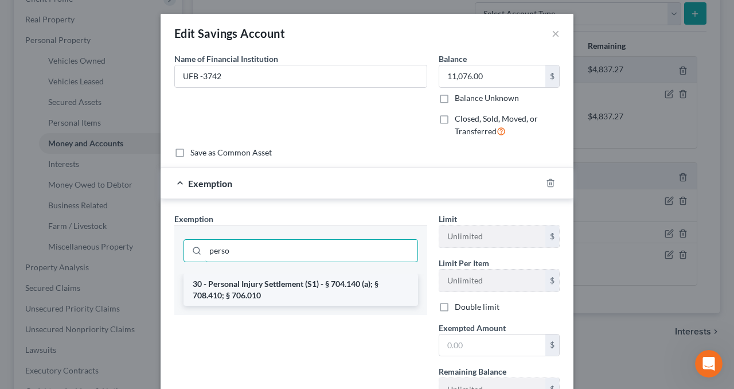
type input "perso"
click at [322, 290] on li "30 - Personal Injury Settlement (S1) - § 704.140 (a); § 708.410; § 706.010" at bounding box center [301, 290] width 235 height 32
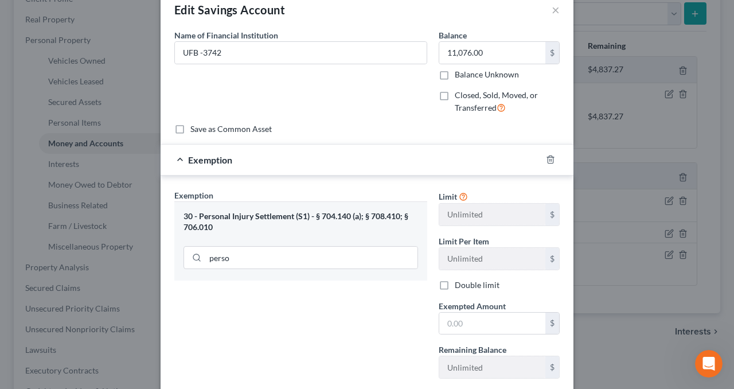
scroll to position [57, 0]
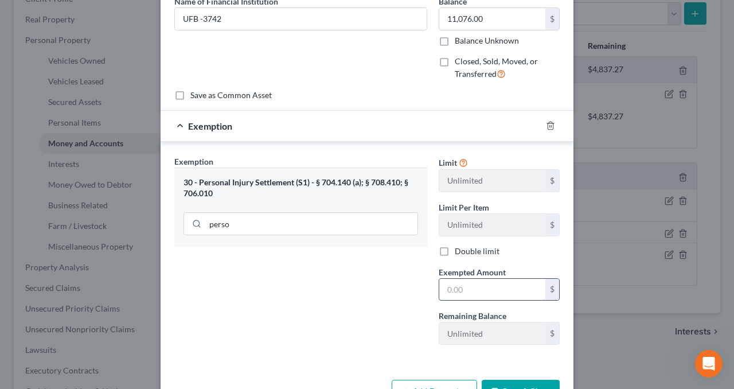
click at [443, 283] on input "text" at bounding box center [492, 290] width 106 height 22
paste input "11,076.00"
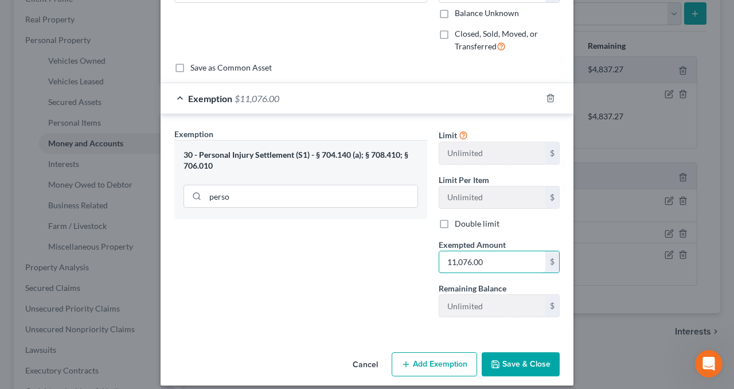
scroll to position [93, 0]
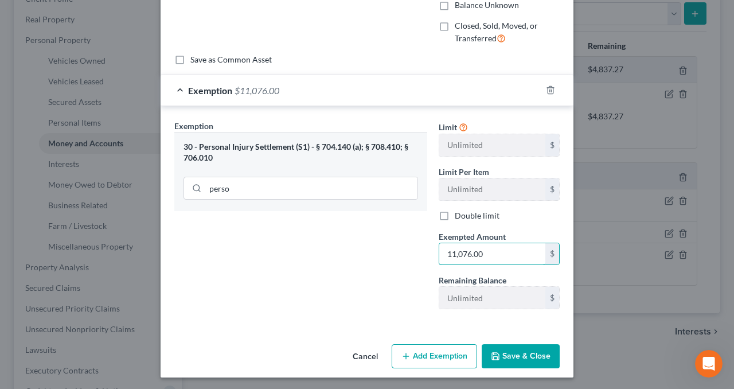
type input "11,076.00"
click at [524, 348] on button "Save & Close" at bounding box center [521, 356] width 78 height 24
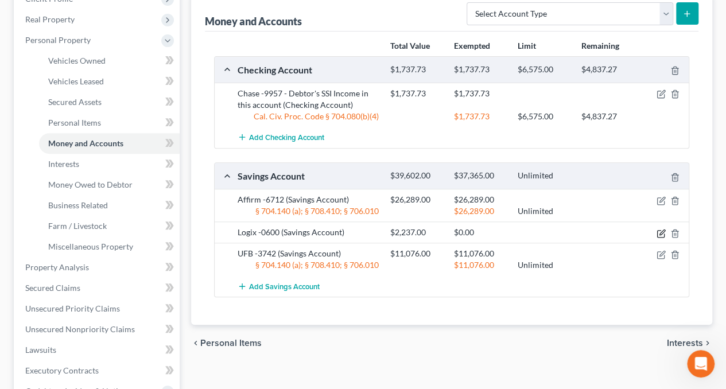
click at [660, 231] on icon "button" at bounding box center [661, 231] width 5 height 5
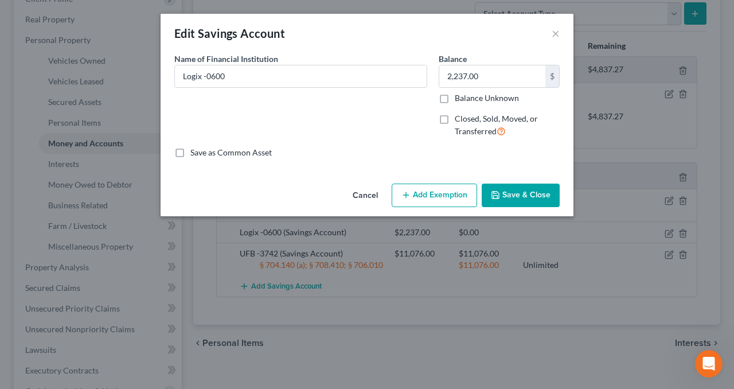
click at [439, 200] on button "Add Exemption" at bounding box center [434, 196] width 85 height 24
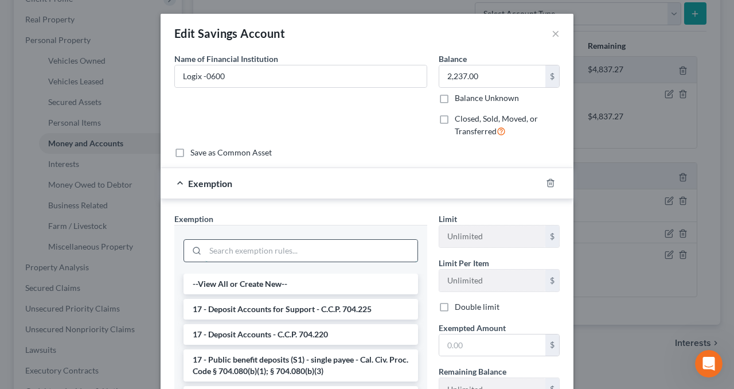
click at [262, 249] on input "search" at bounding box center [311, 251] width 212 height 22
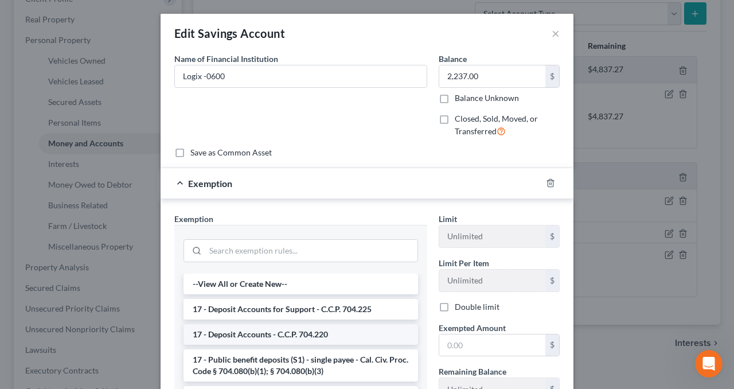
click at [299, 336] on li "17 - Deposit Accounts - C.C.P. 704.220" at bounding box center [301, 334] width 235 height 21
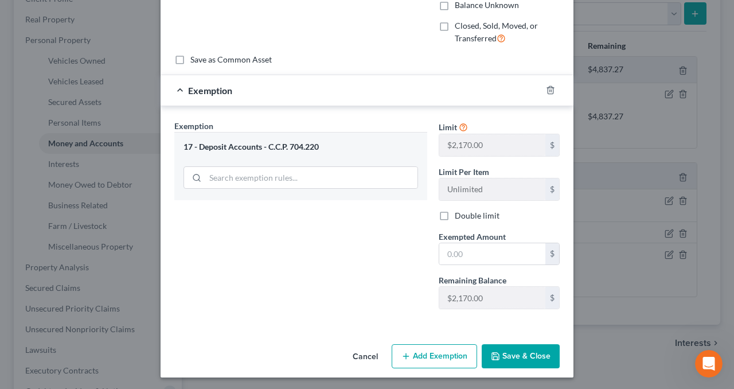
scroll to position [0, 0]
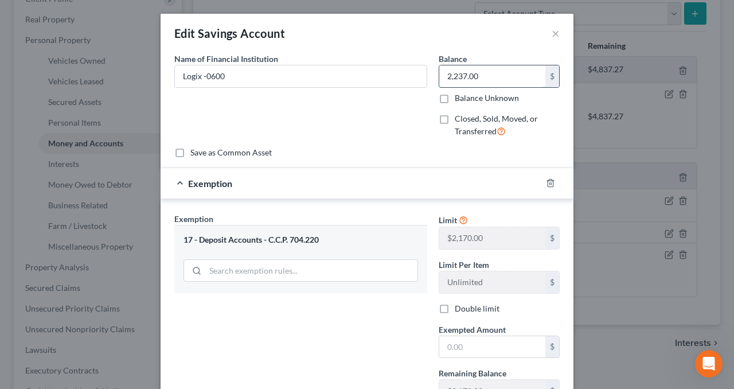
click at [500, 75] on input "2,237.00" at bounding box center [492, 76] width 106 height 22
click at [466, 339] on input "text" at bounding box center [492, 347] width 106 height 22
paste input "2,237.00"
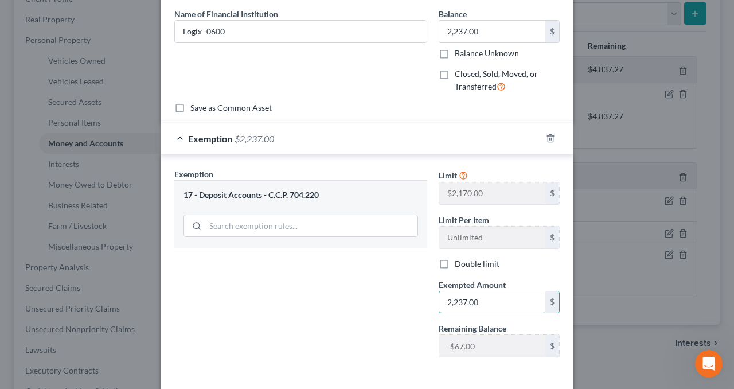
scroll to position [93, 0]
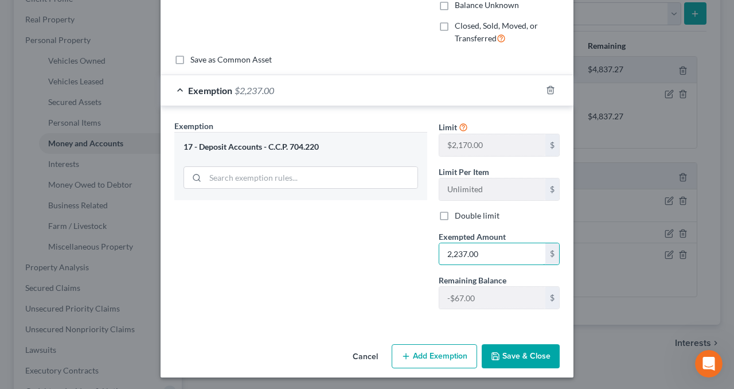
type input "2,237.00"
click at [506, 354] on button "Save & Close" at bounding box center [521, 356] width 78 height 24
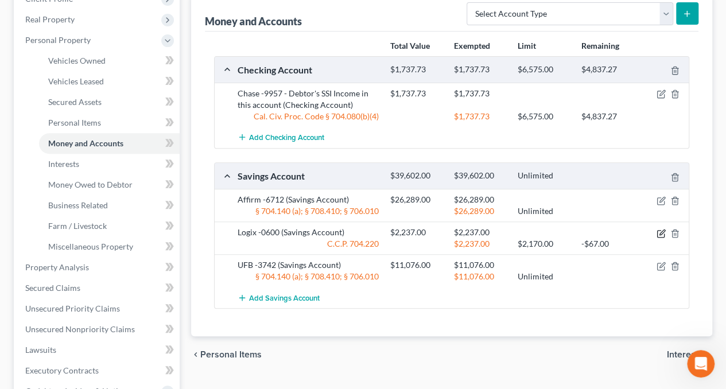
click at [660, 229] on icon "button" at bounding box center [660, 233] width 9 height 9
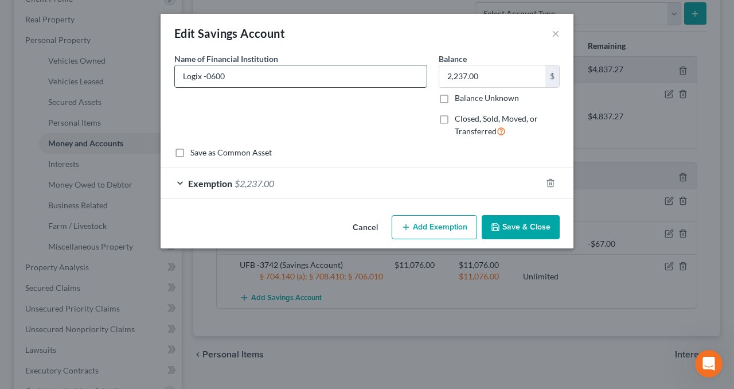
click at [319, 81] on input "Logix -0600" at bounding box center [301, 76] width 252 height 22
type input "Logix -0600 - Receives pension income"
click at [548, 181] on icon "button" at bounding box center [550, 183] width 5 height 7
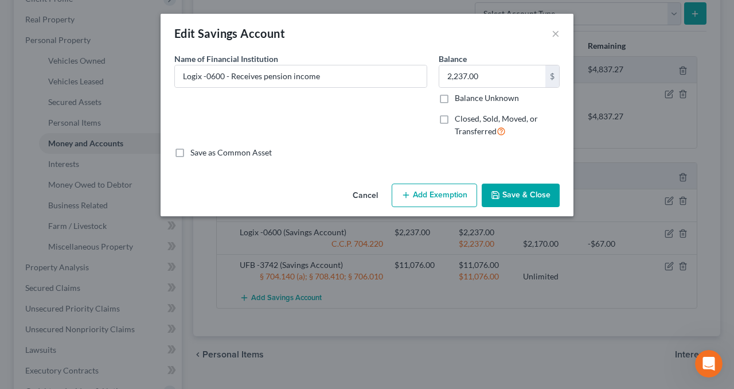
click at [447, 190] on button "Add Exemption" at bounding box center [434, 196] width 85 height 24
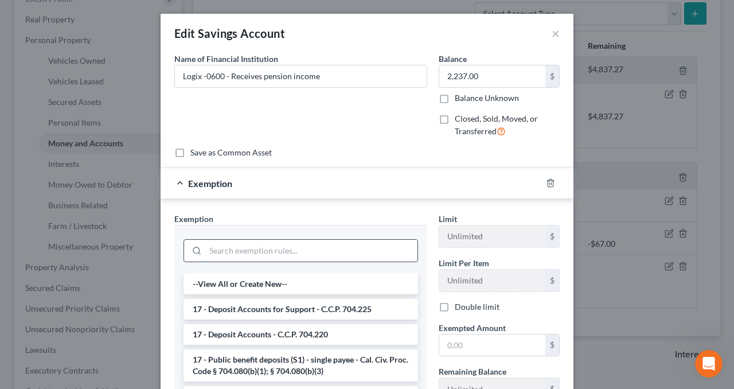
click at [264, 254] on input "search" at bounding box center [311, 251] width 212 height 22
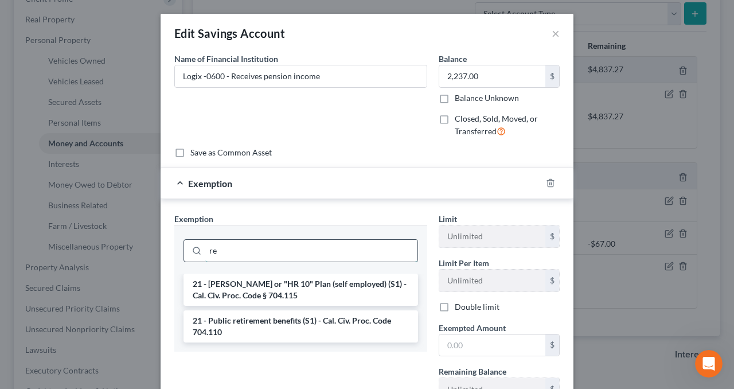
type input "r"
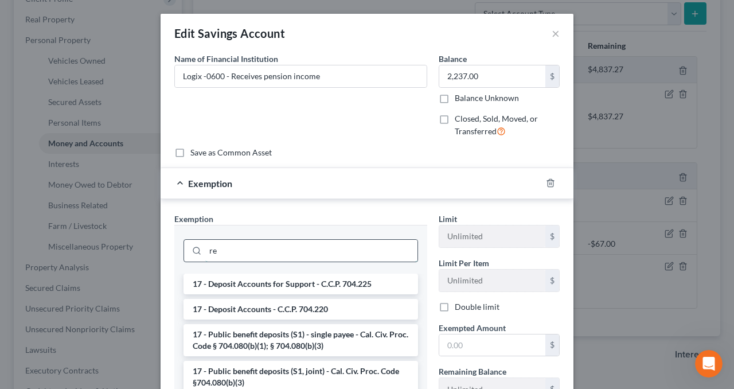
type input "r"
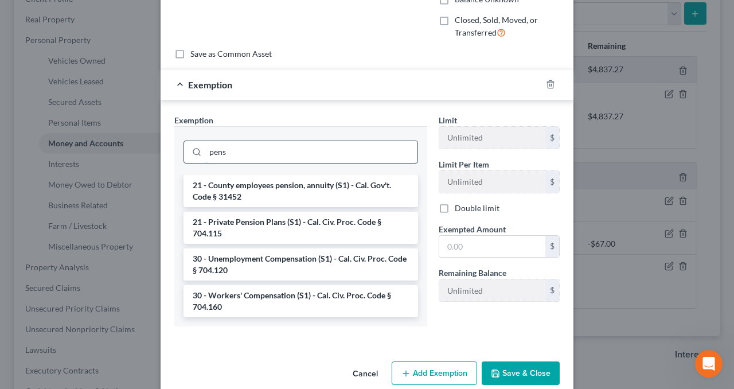
scroll to position [115, 0]
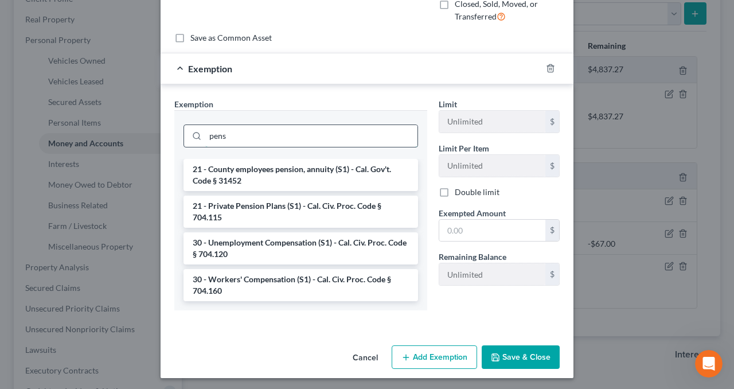
drag, startPoint x: 291, startPoint y: 138, endPoint x: 192, endPoint y: 143, distance: 99.3
click at [192, 143] on div "pens" at bounding box center [301, 135] width 235 height 23
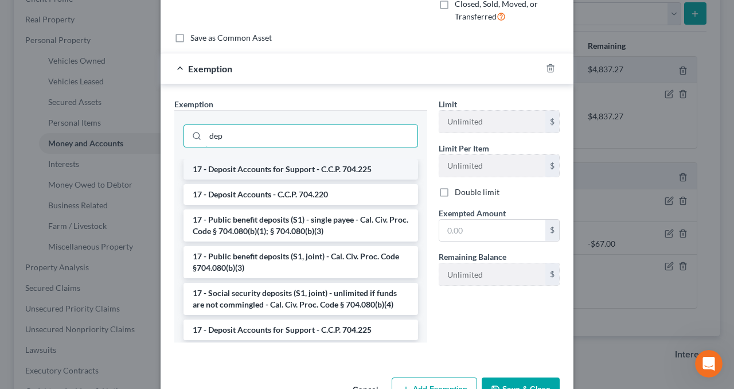
type input "dep"
click at [243, 170] on li "17 - Deposit Accounts for Support - C.C.P. 704.225" at bounding box center [301, 169] width 235 height 21
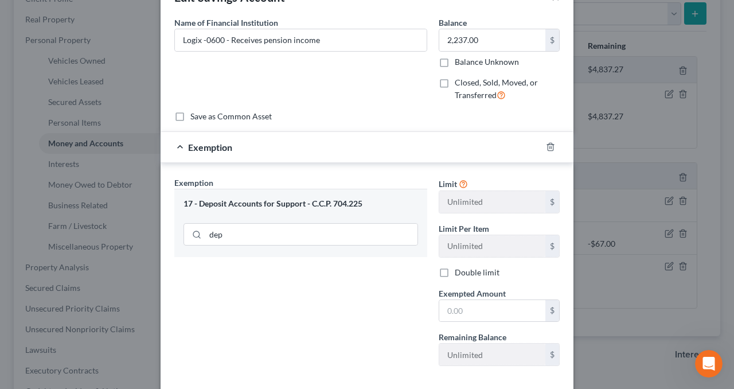
scroll to position [0, 0]
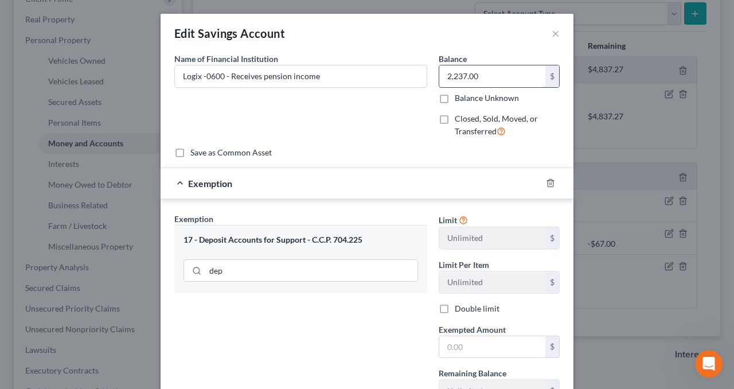
click at [480, 81] on input "2,237.00" at bounding box center [492, 76] width 106 height 22
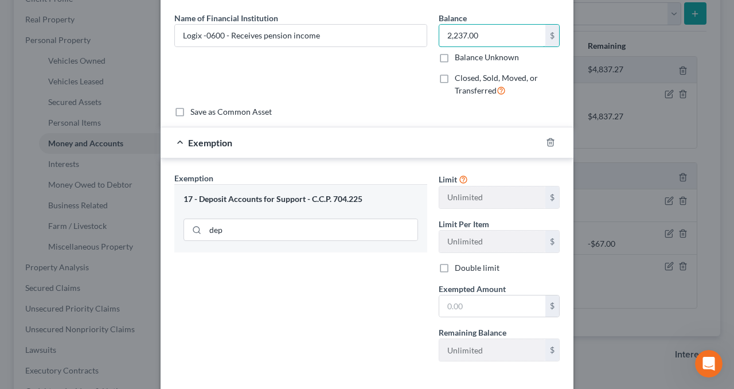
scroll to position [57, 0]
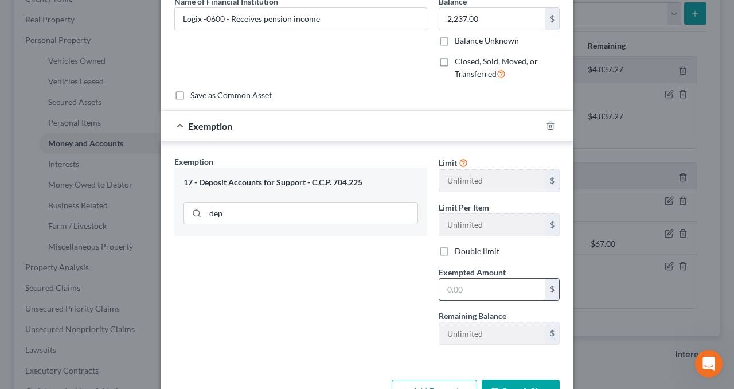
click at [480, 285] on input "text" at bounding box center [492, 290] width 106 height 22
paste input "2,237.00"
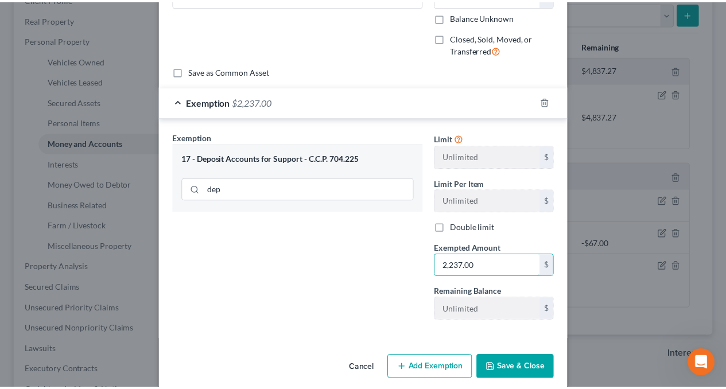
scroll to position [93, 0]
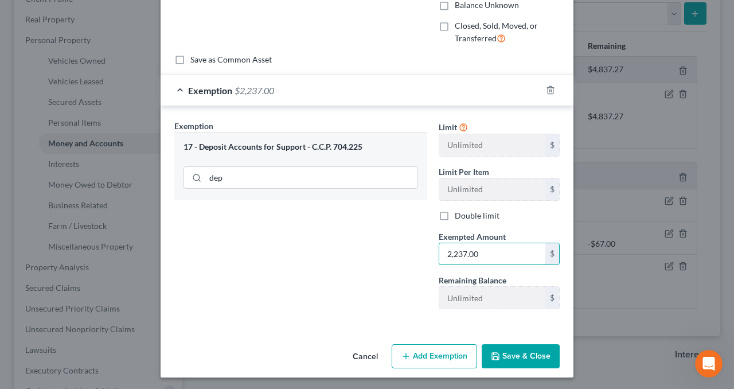
type input "2,237.00"
click at [513, 351] on button "Save & Close" at bounding box center [521, 356] width 78 height 24
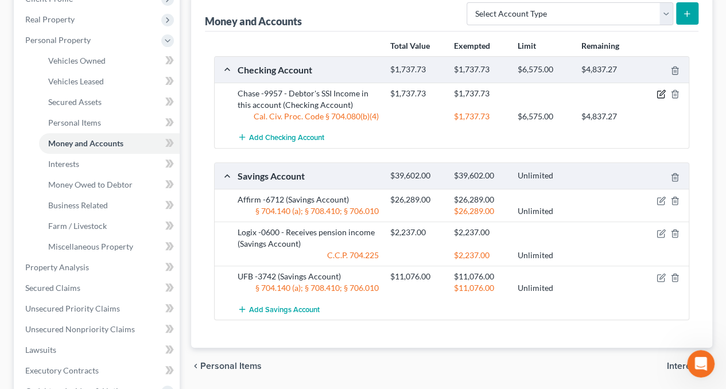
click at [664, 95] on icon "button" at bounding box center [660, 93] width 9 height 9
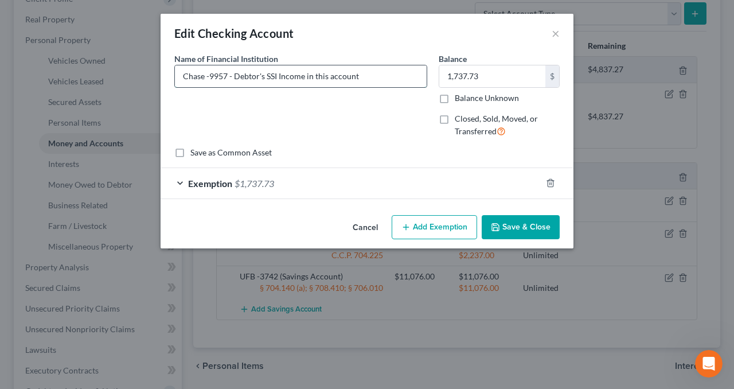
drag, startPoint x: 376, startPoint y: 77, endPoint x: 304, endPoint y: 86, distance: 72.8
click at [304, 86] on input "Chase -9957 - Debtor's SSI Income in this account" at bounding box center [301, 76] width 252 height 22
type input "Chase -9957 - Debtor's SSI Income"
click at [536, 226] on button "Save & Close" at bounding box center [521, 227] width 78 height 24
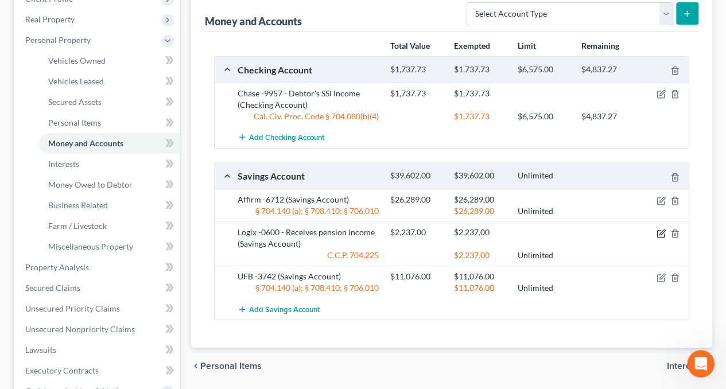
click at [658, 231] on icon "button" at bounding box center [660, 233] width 9 height 9
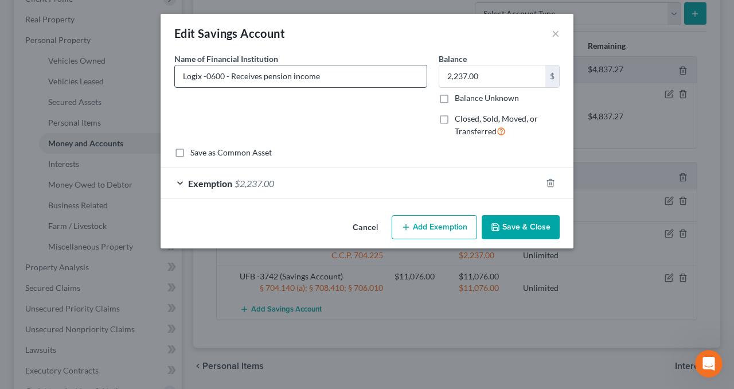
drag, startPoint x: 328, startPoint y: 78, endPoint x: 231, endPoint y: 80, distance: 97.5
click at [231, 80] on input "Logix -0600 - Receives pension income" at bounding box center [301, 76] width 252 height 22
type input "Logix -0600 - Pension Income"
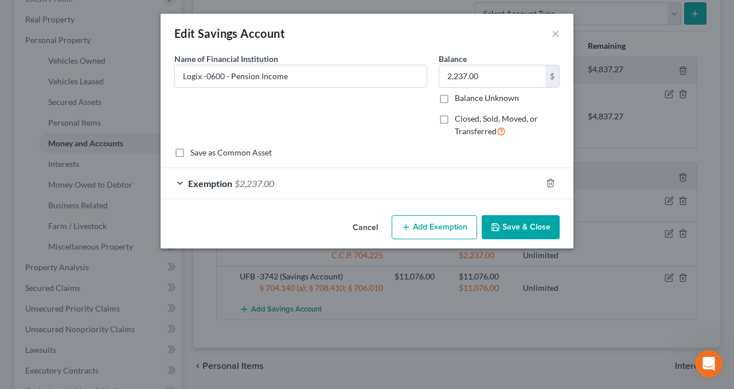
click at [511, 222] on button "Save & Close" at bounding box center [521, 227] width 78 height 24
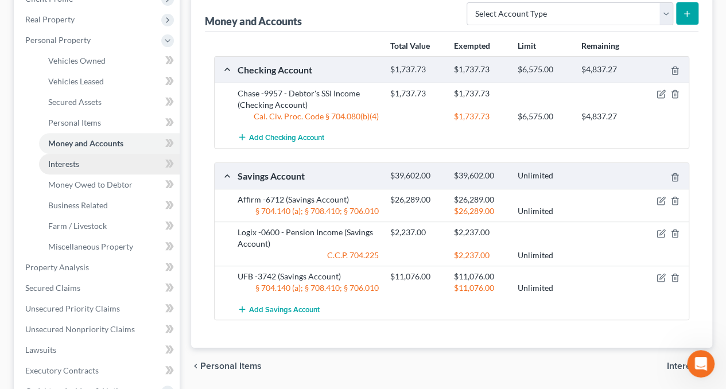
click at [98, 162] on link "Interests" at bounding box center [109, 164] width 141 height 21
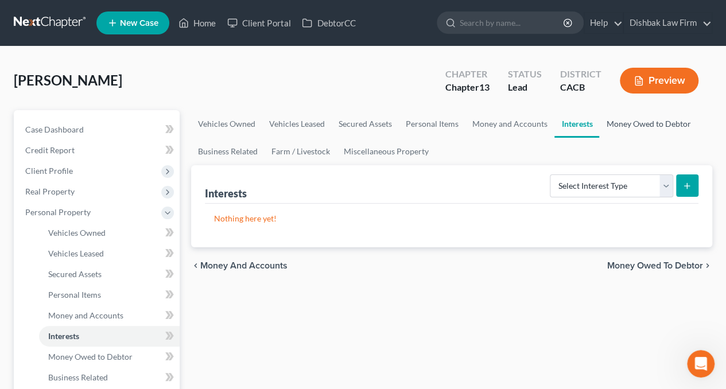
click at [661, 123] on link "Money Owed to Debtor" at bounding box center [648, 124] width 98 height 28
